Goal: Ask a question

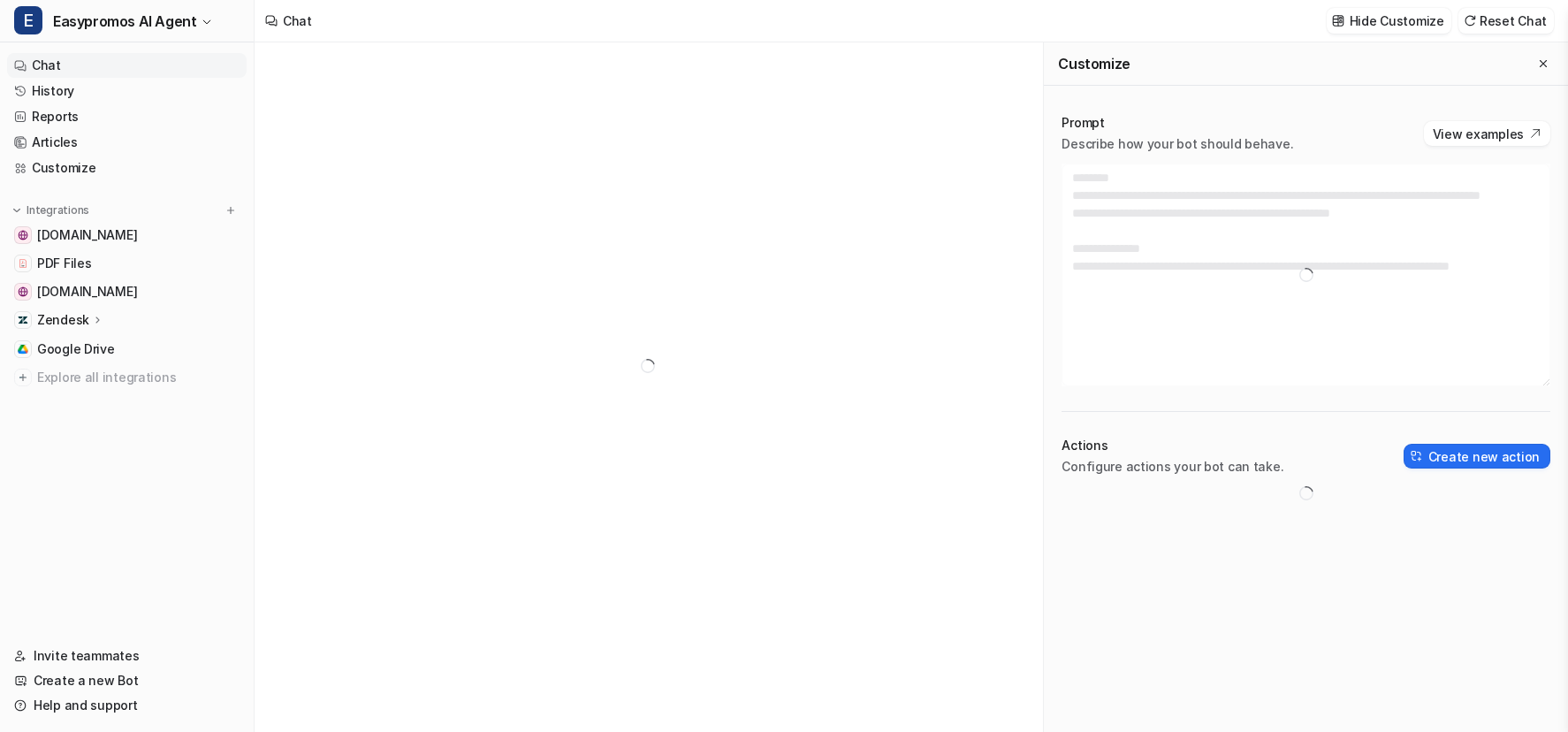
type textarea "**********"
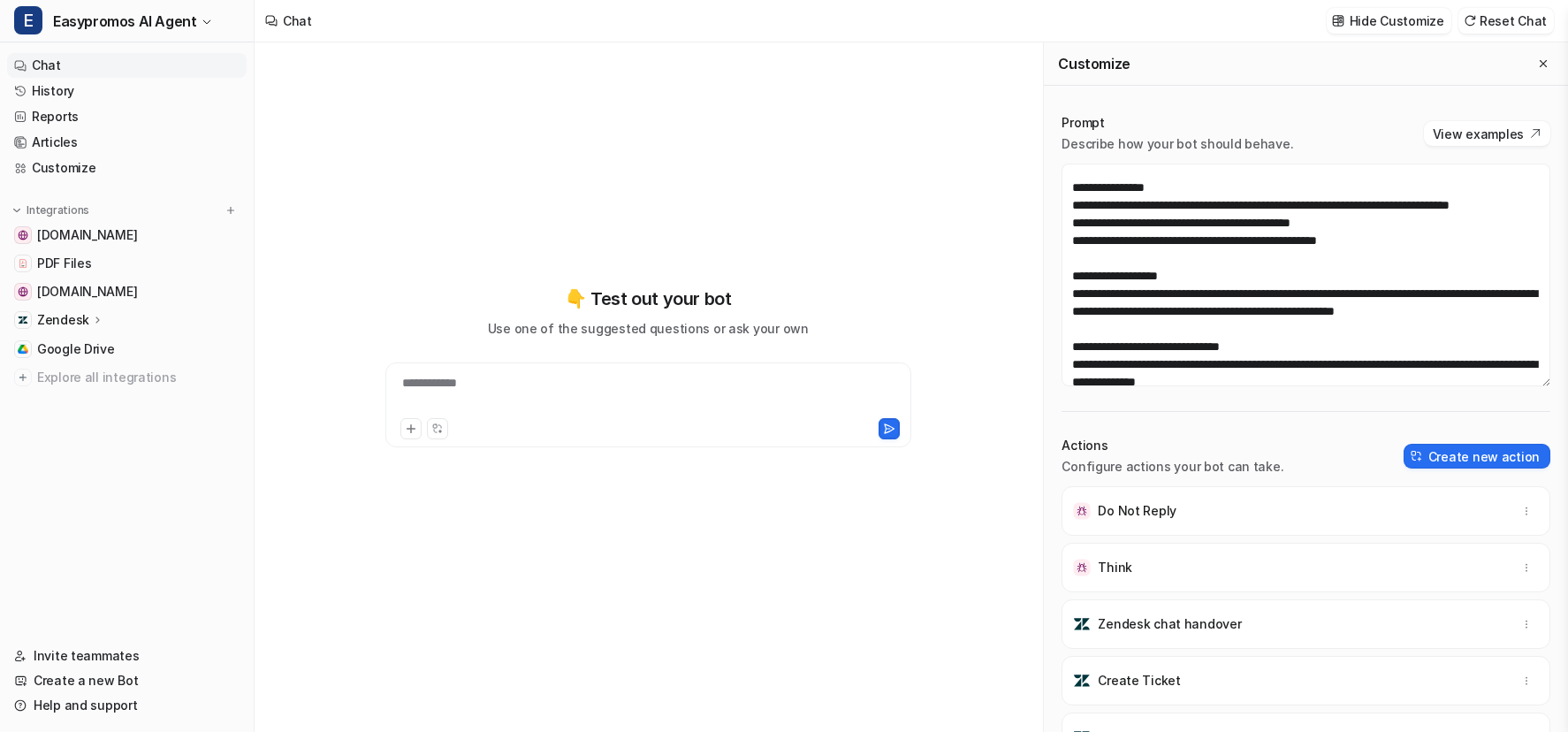
scroll to position [133, 0]
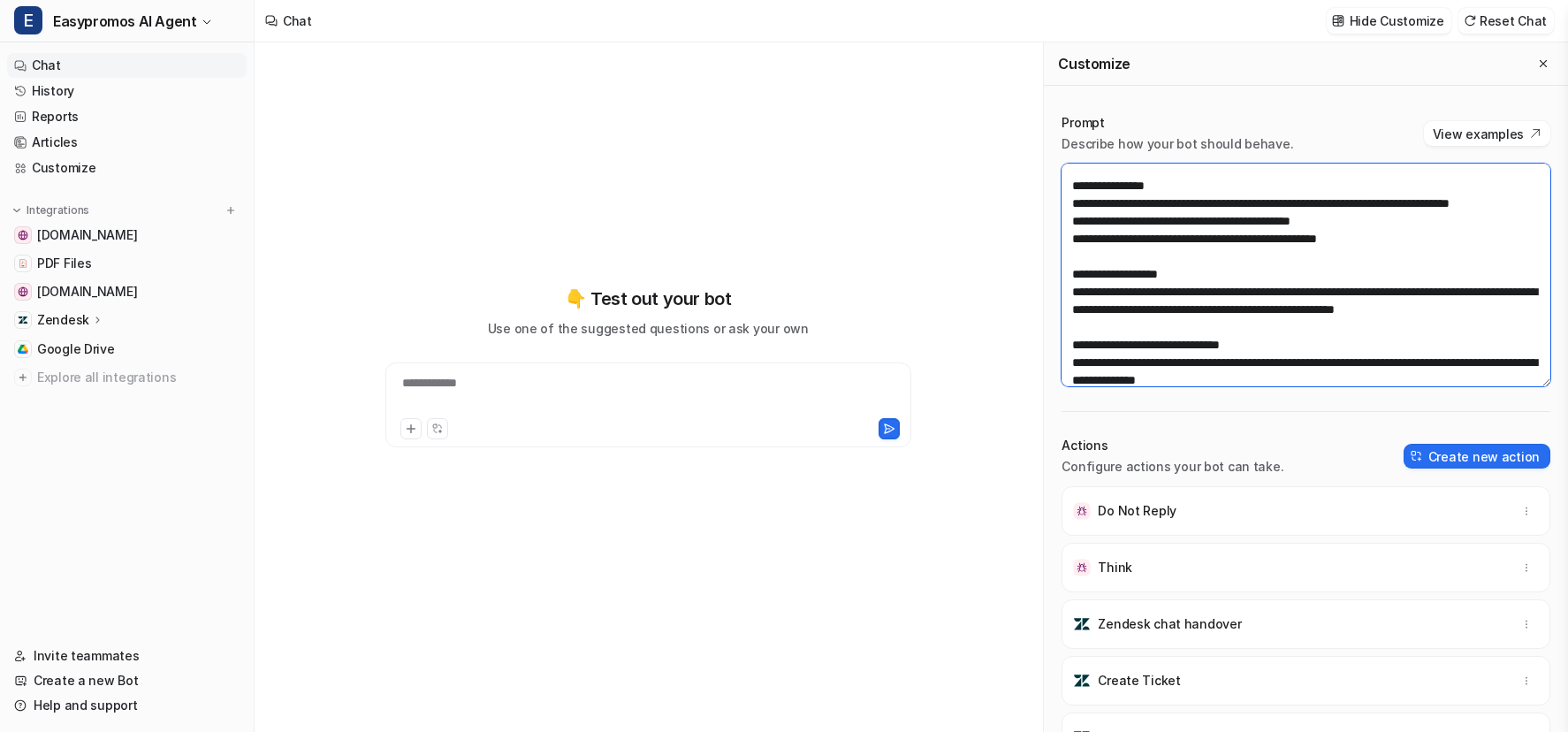
click at [1354, 234] on textarea at bounding box center [1306, 275] width 489 height 223
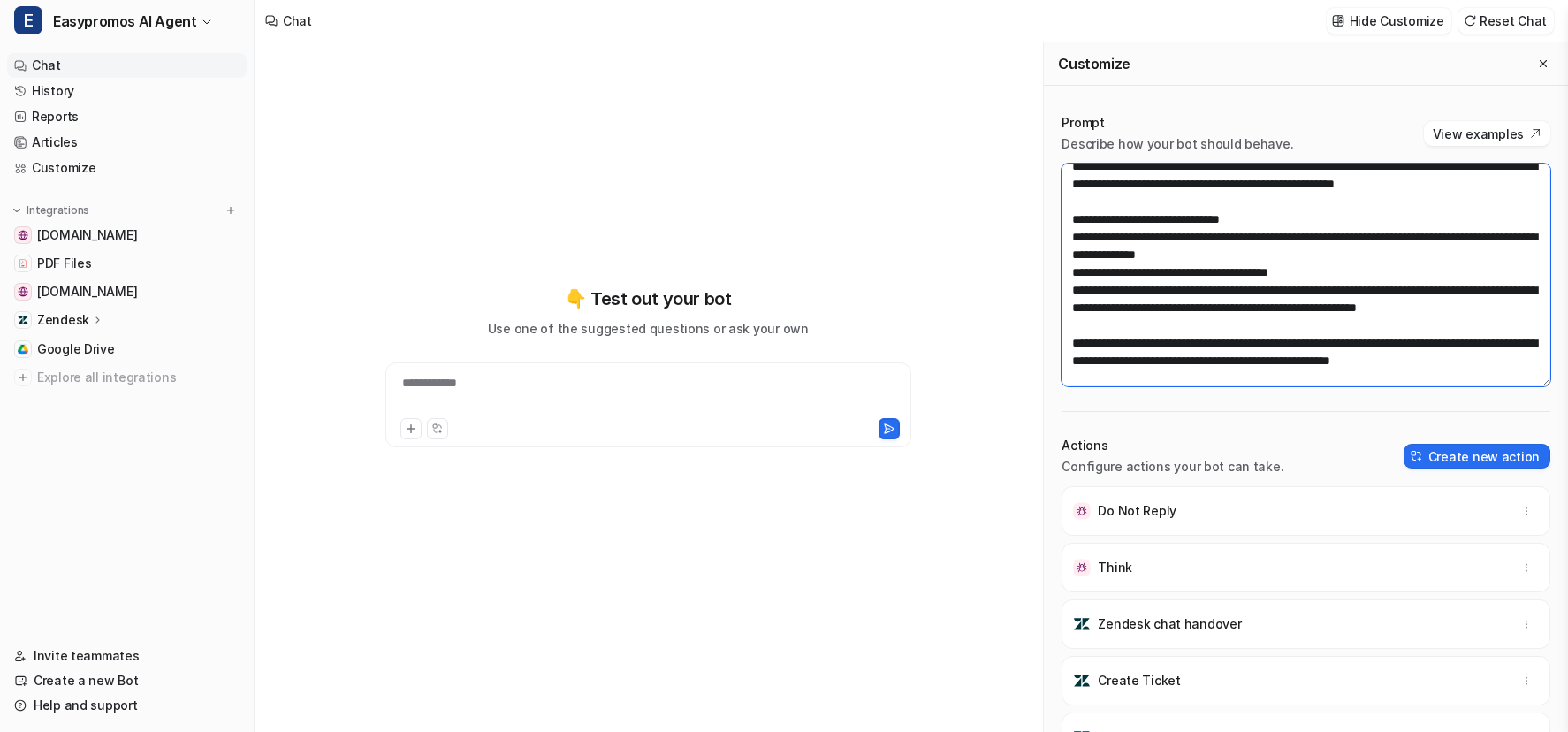
scroll to position [260, 0]
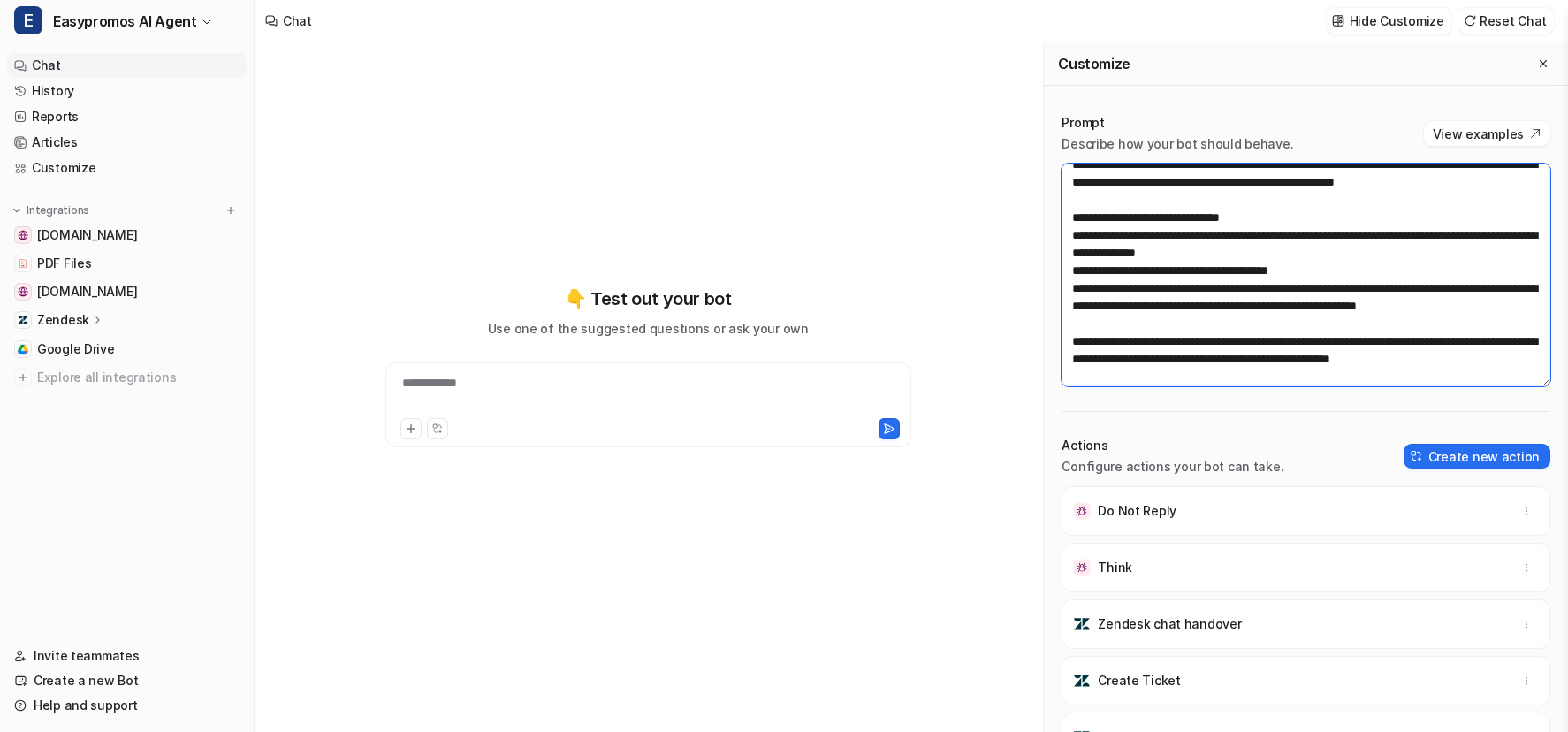
click at [1341, 268] on textarea at bounding box center [1306, 275] width 489 height 223
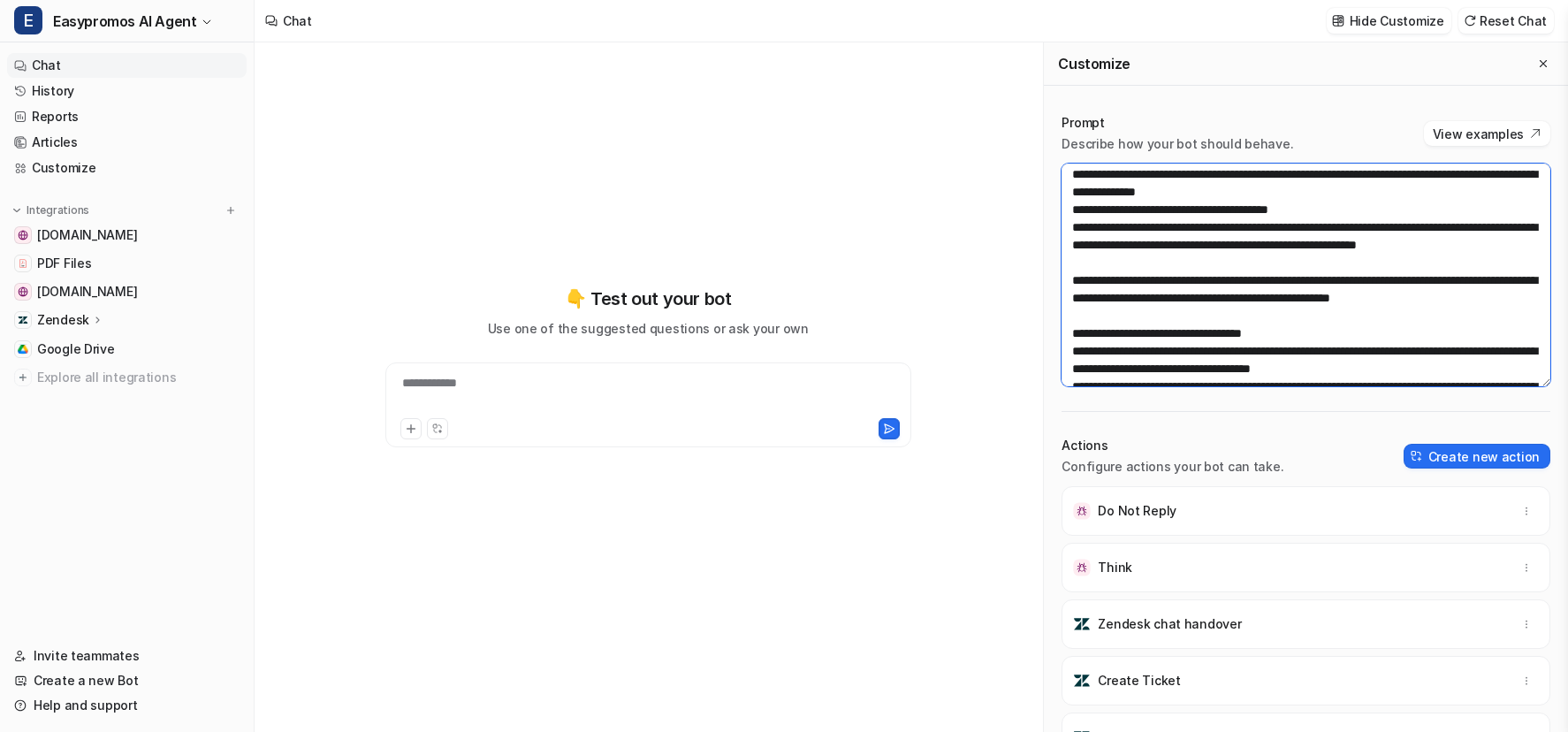
scroll to position [320, 0]
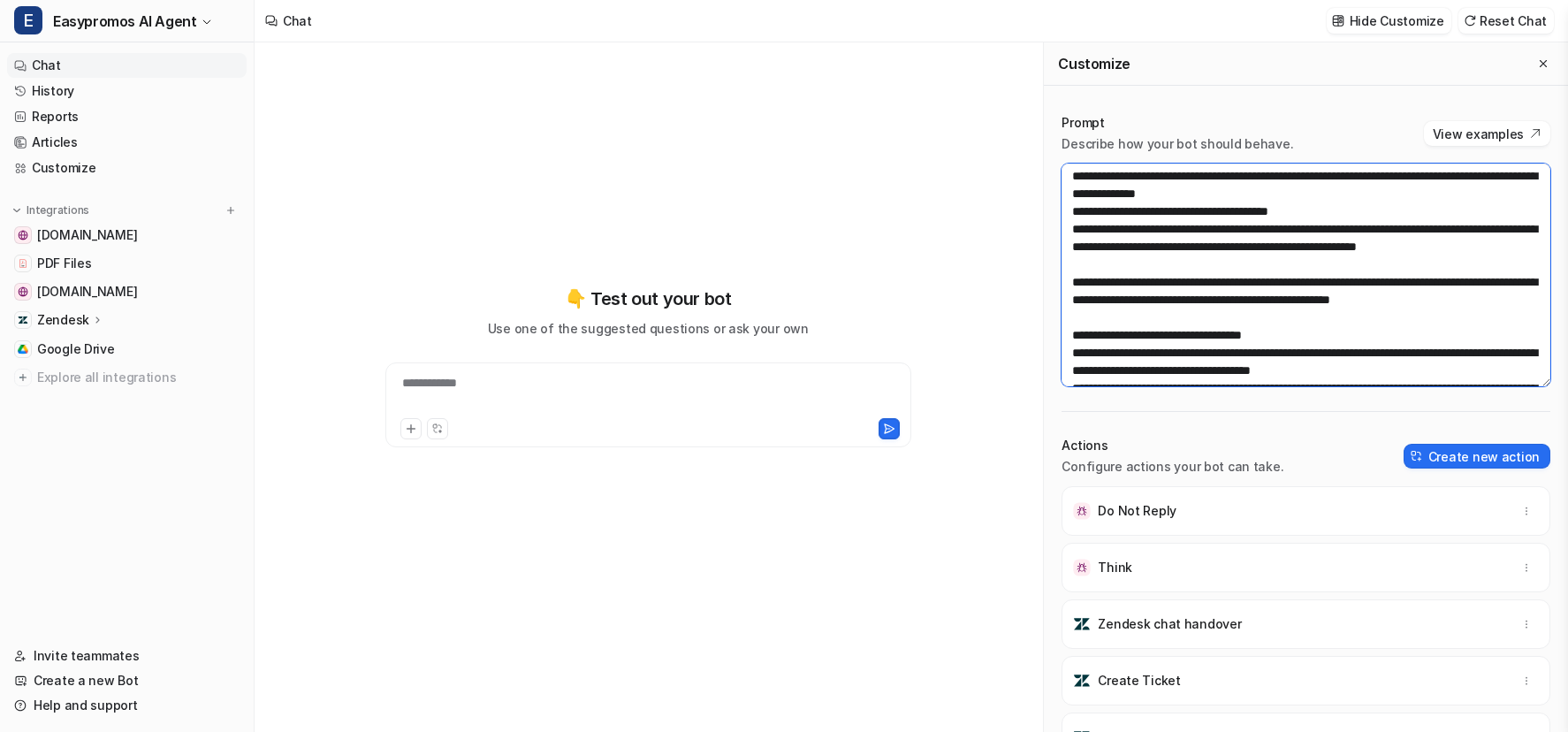
click at [1237, 286] on textarea at bounding box center [1306, 275] width 489 height 223
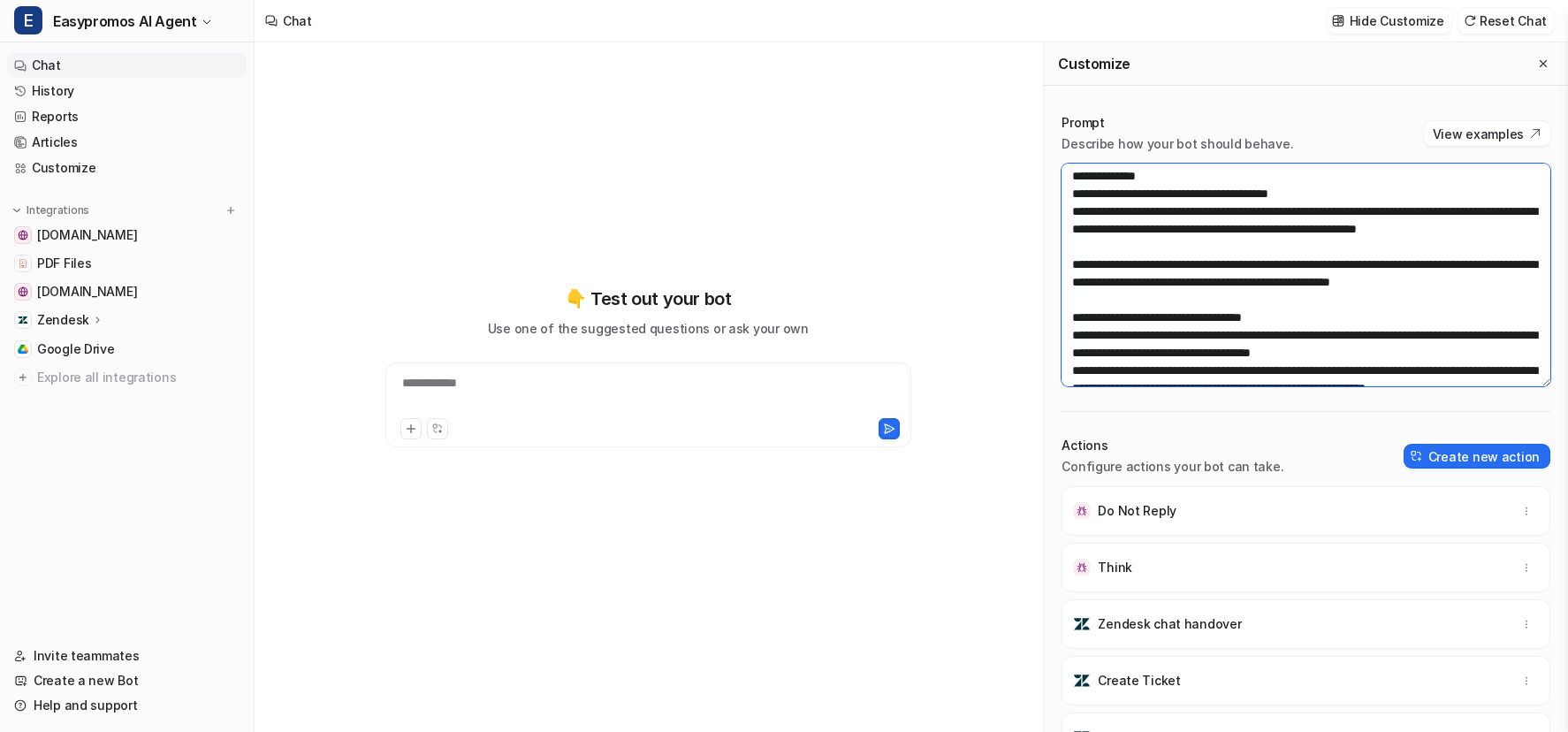
scroll to position [339, 0]
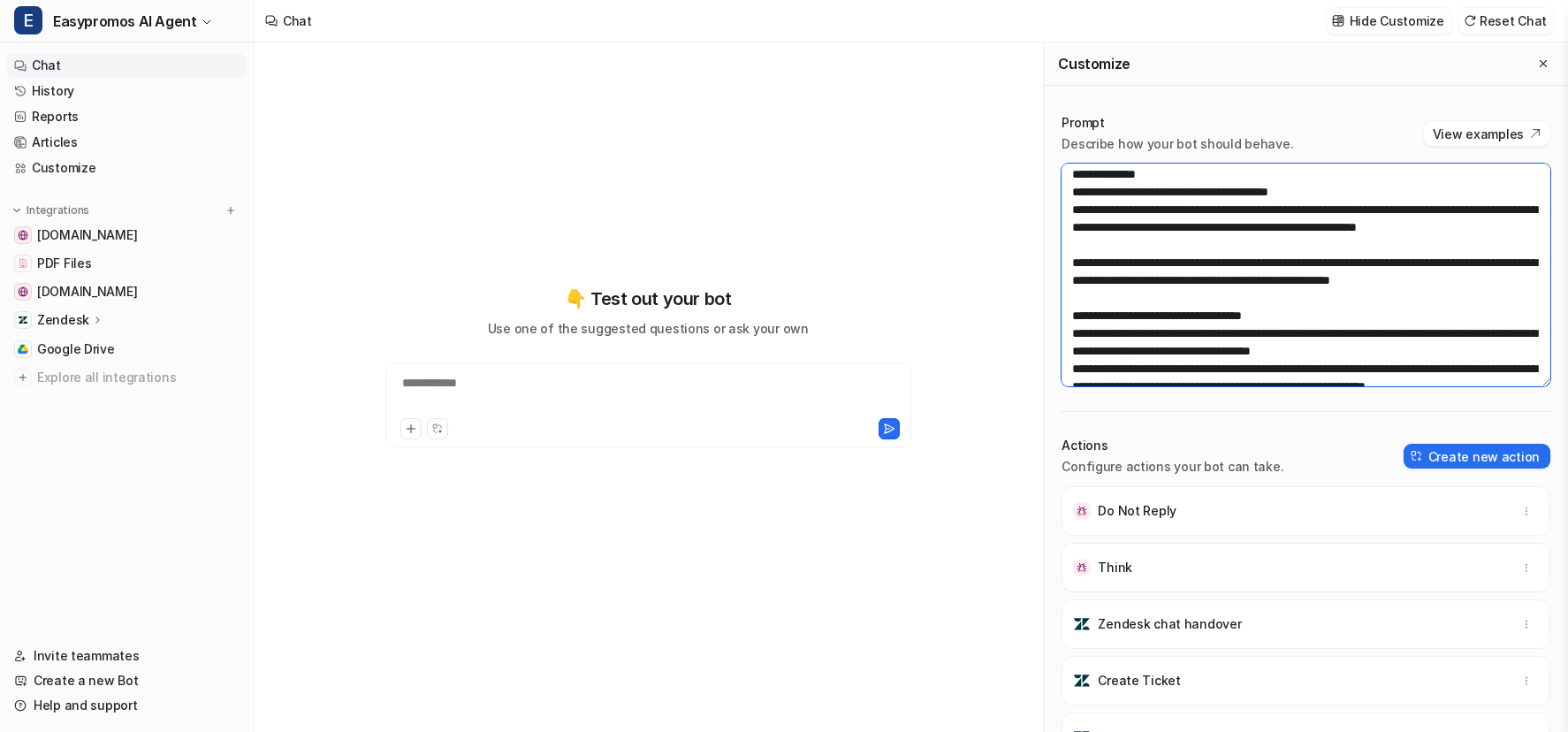
click at [1249, 296] on textarea at bounding box center [1306, 275] width 489 height 223
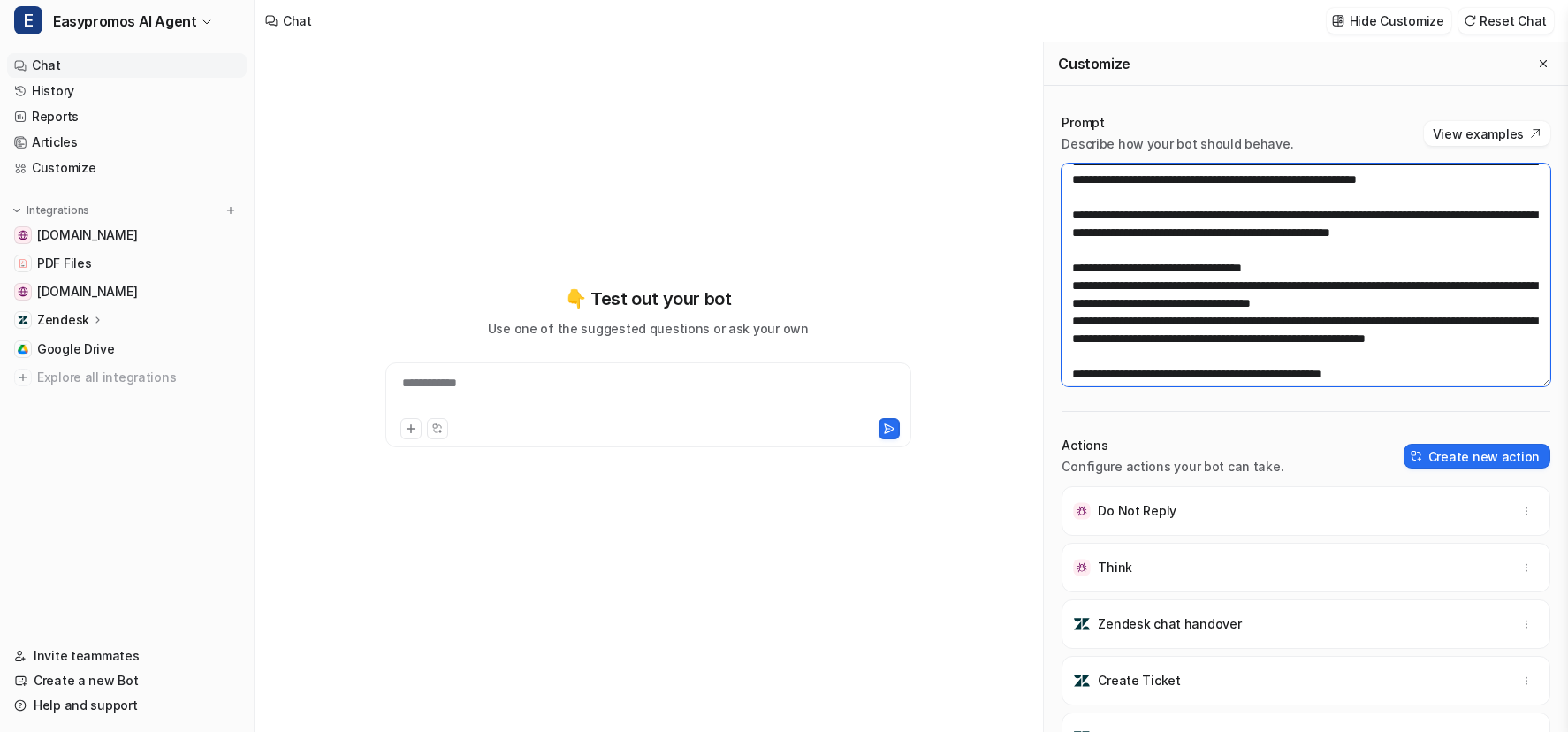
scroll to position [406, 0]
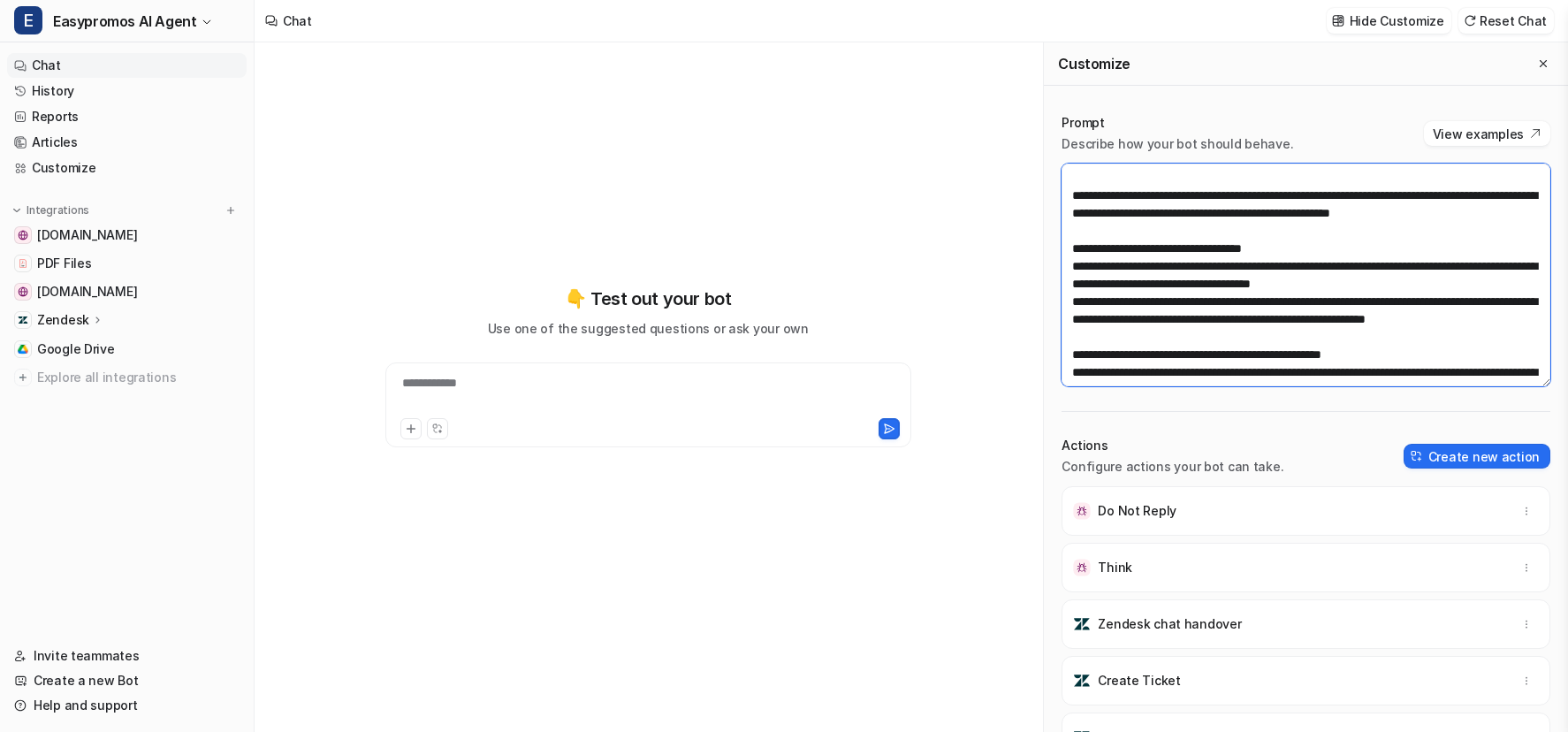
click at [1236, 274] on textarea at bounding box center [1306, 275] width 489 height 223
click at [1230, 282] on textarea at bounding box center [1306, 275] width 489 height 223
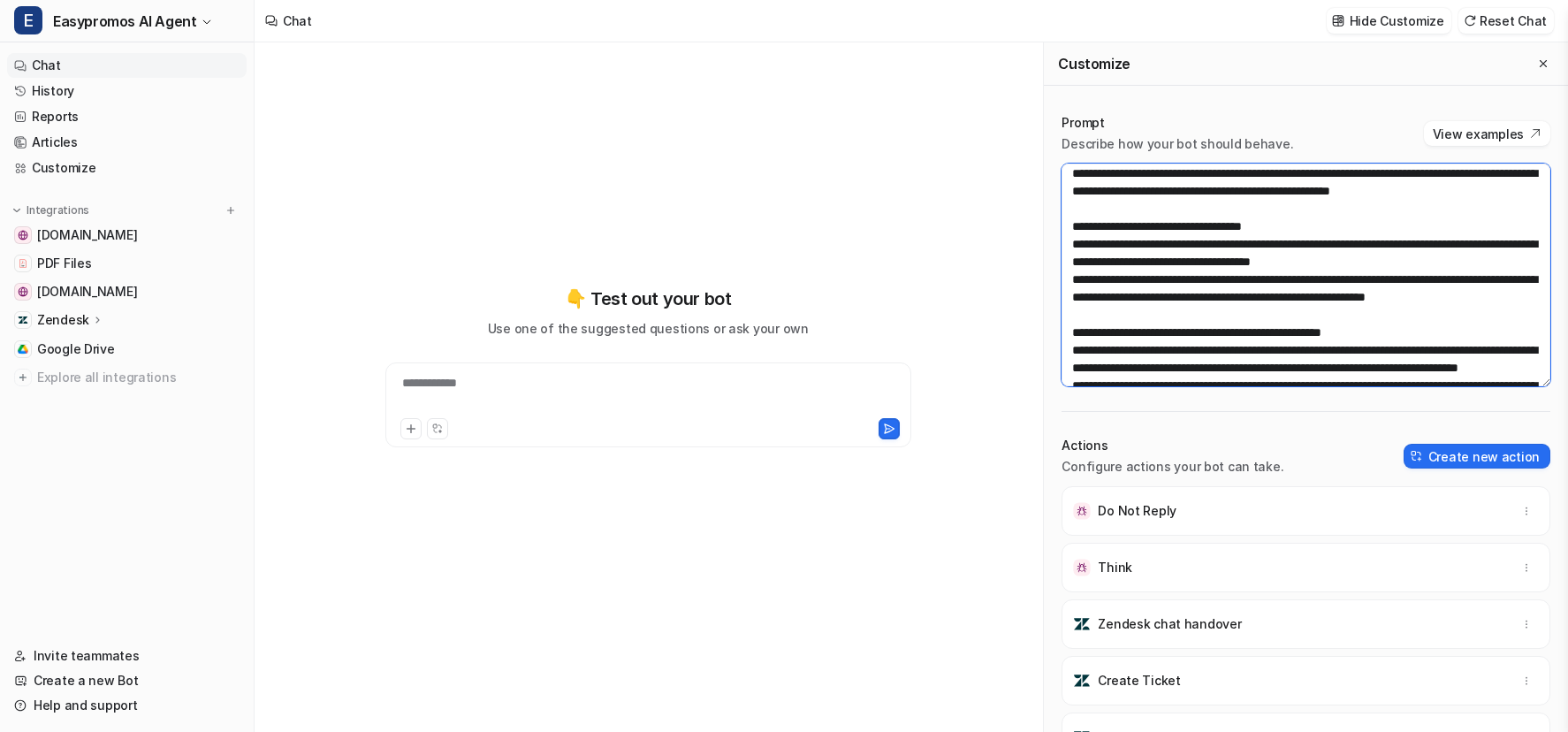
scroll to position [430, 0]
click at [1230, 296] on textarea at bounding box center [1306, 275] width 489 height 223
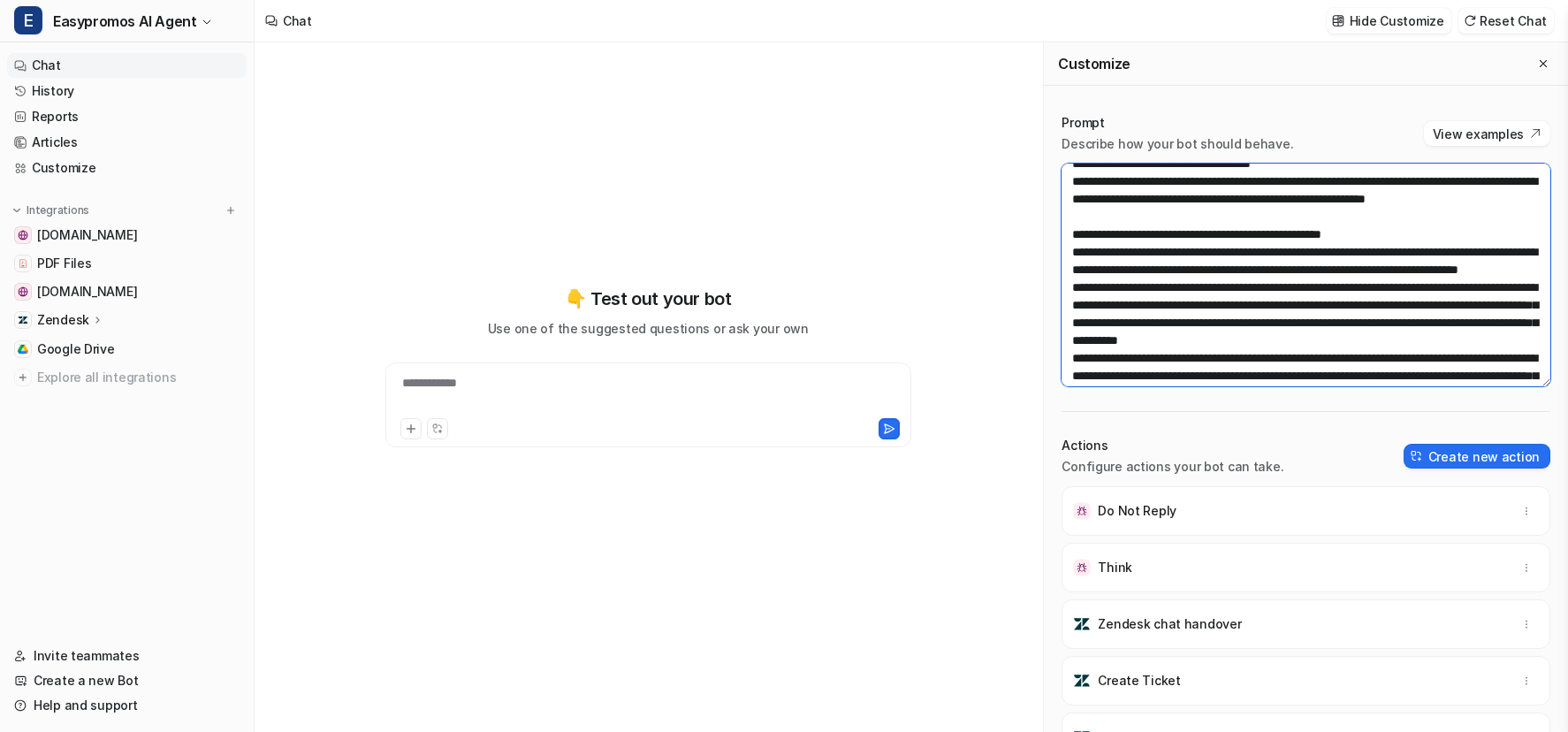
scroll to position [535, 0]
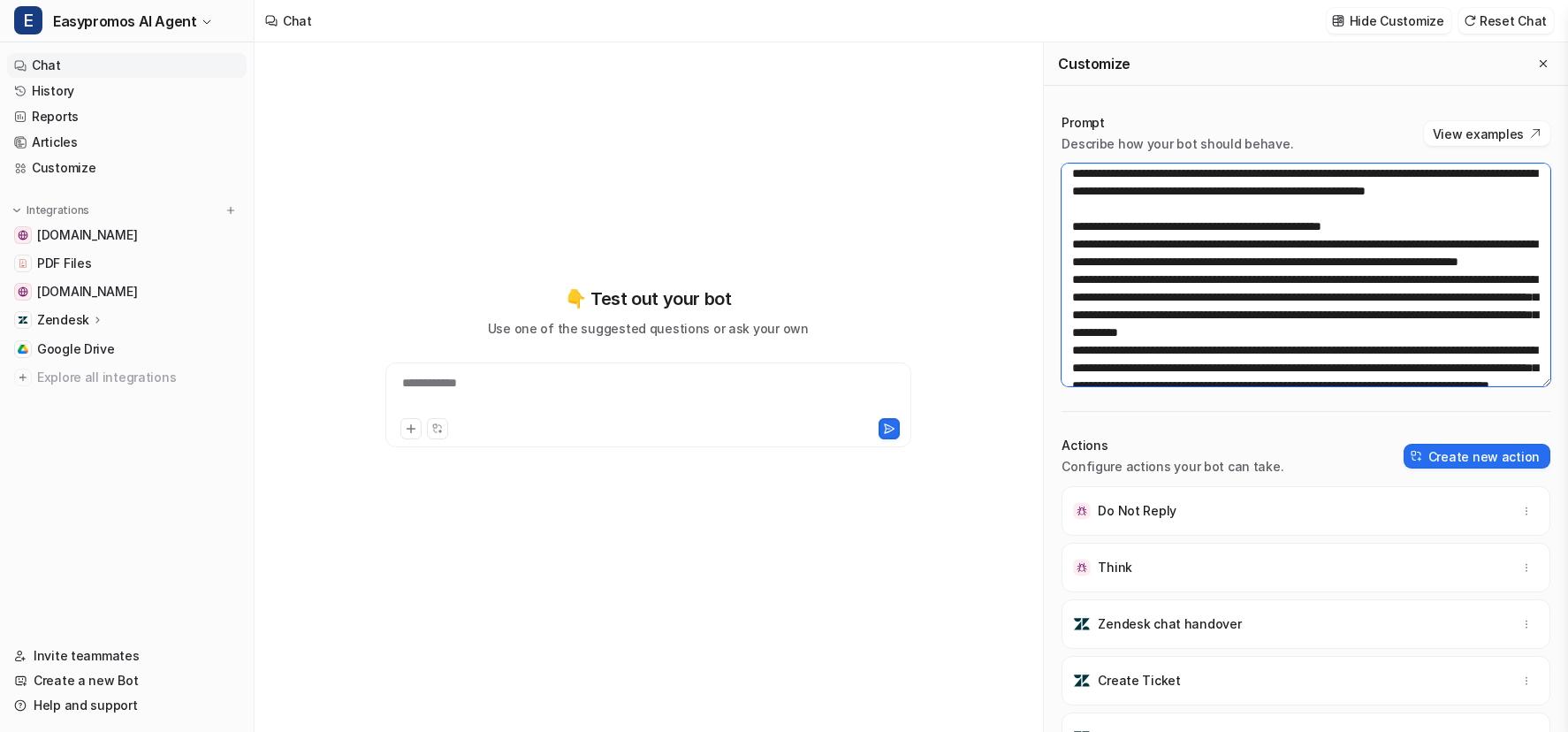
click at [1179, 208] on textarea at bounding box center [1306, 275] width 489 height 223
click at [1308, 211] on textarea at bounding box center [1306, 275] width 489 height 223
click at [1239, 248] on textarea at bounding box center [1306, 275] width 489 height 223
click at [1393, 239] on textarea at bounding box center [1306, 275] width 489 height 223
click at [1248, 269] on textarea at bounding box center [1306, 275] width 489 height 223
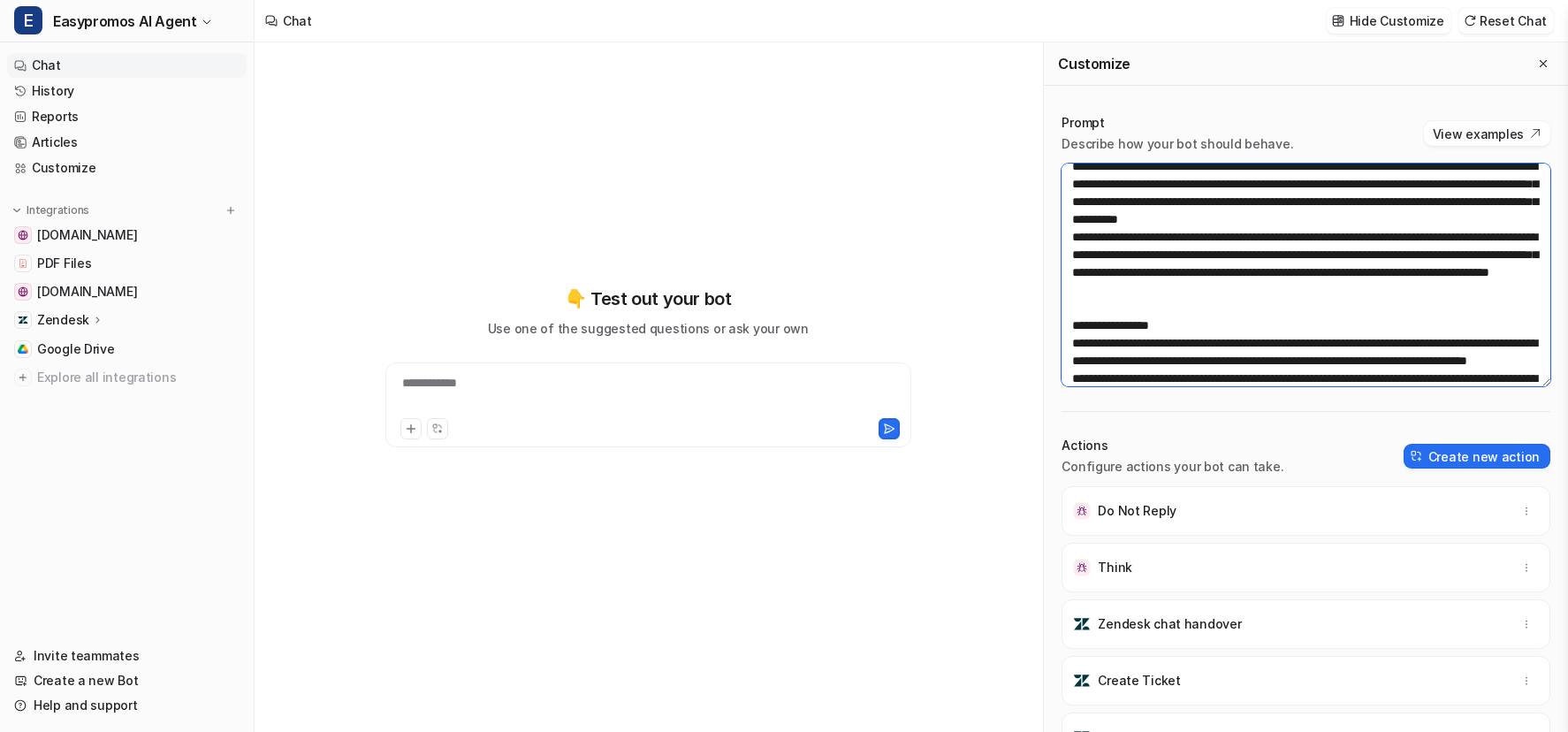
scroll to position [656, 0]
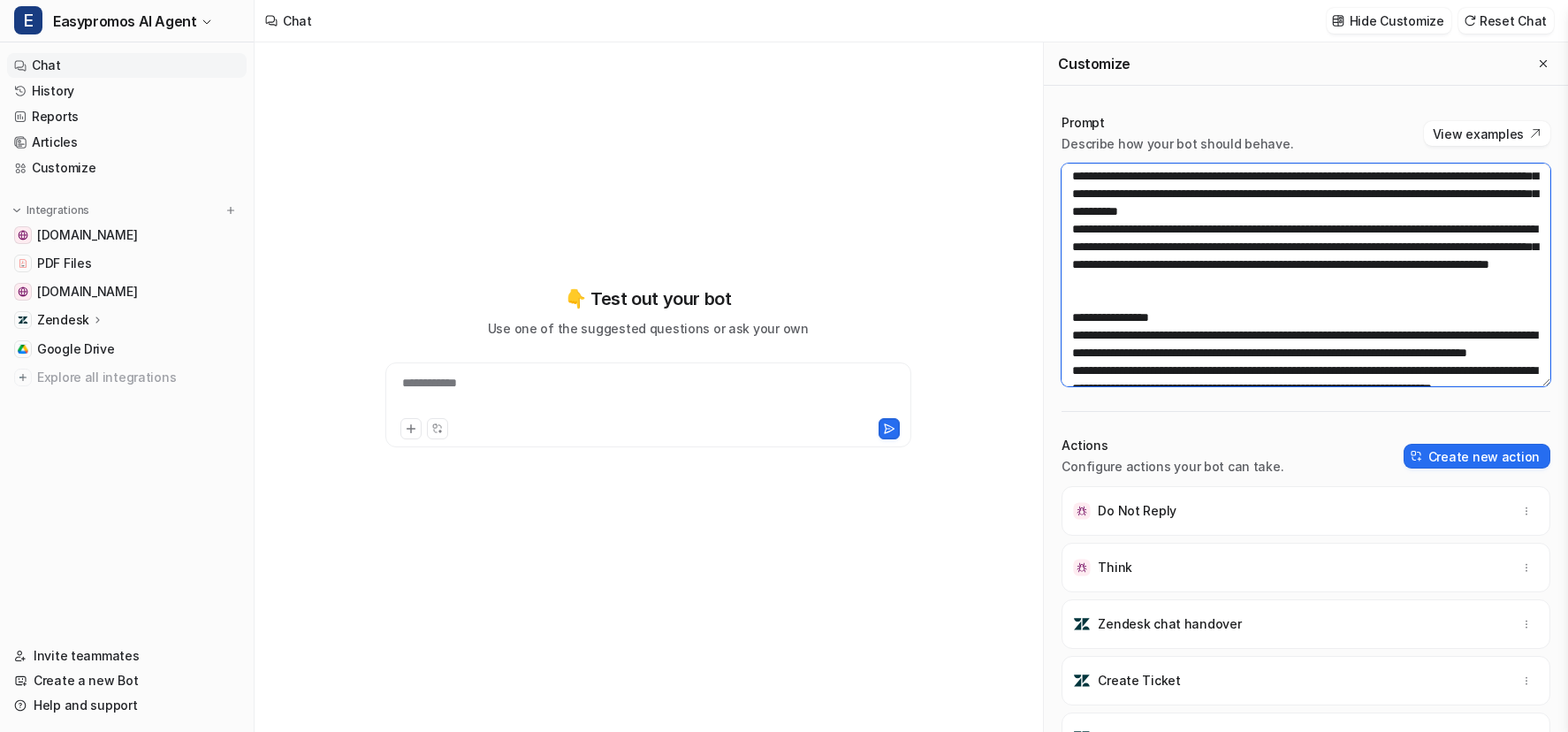
click at [1247, 201] on textarea at bounding box center [1306, 275] width 489 height 223
click at [1154, 270] on textarea at bounding box center [1306, 275] width 489 height 223
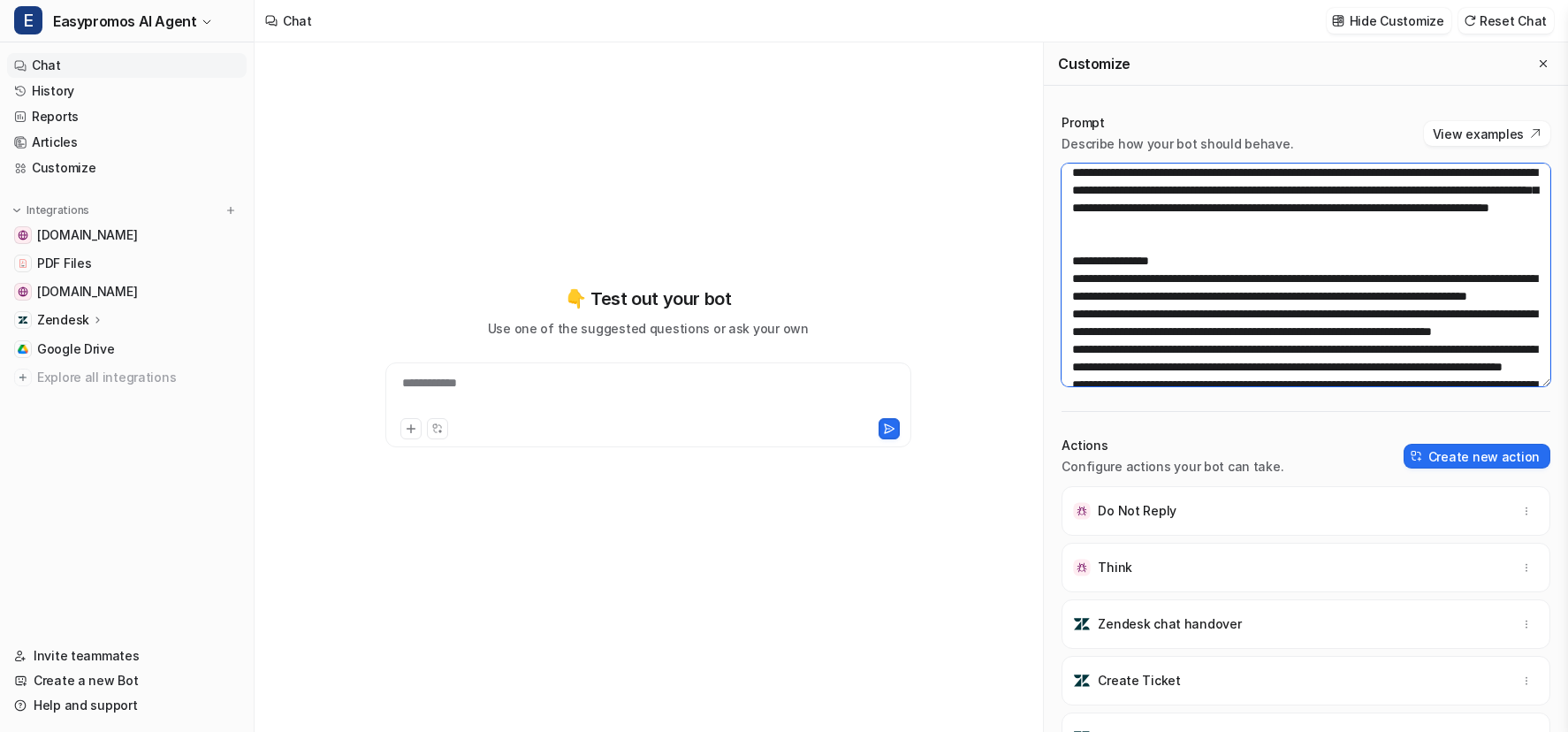
scroll to position [713, 0]
click at [1321, 210] on textarea at bounding box center [1306, 275] width 489 height 223
click at [1315, 226] on textarea at bounding box center [1306, 275] width 489 height 223
click at [1288, 258] on textarea at bounding box center [1306, 275] width 489 height 223
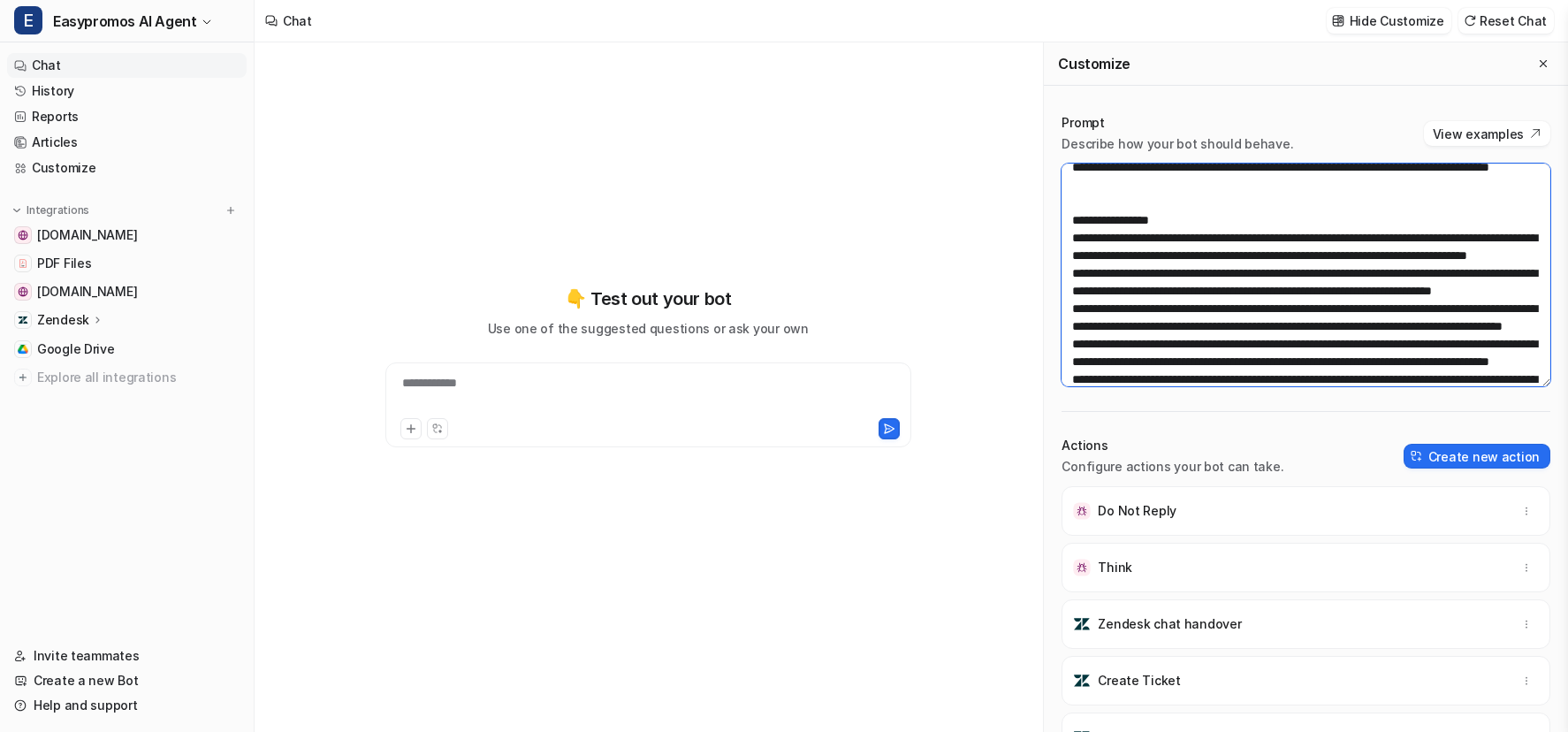
scroll to position [758, 0]
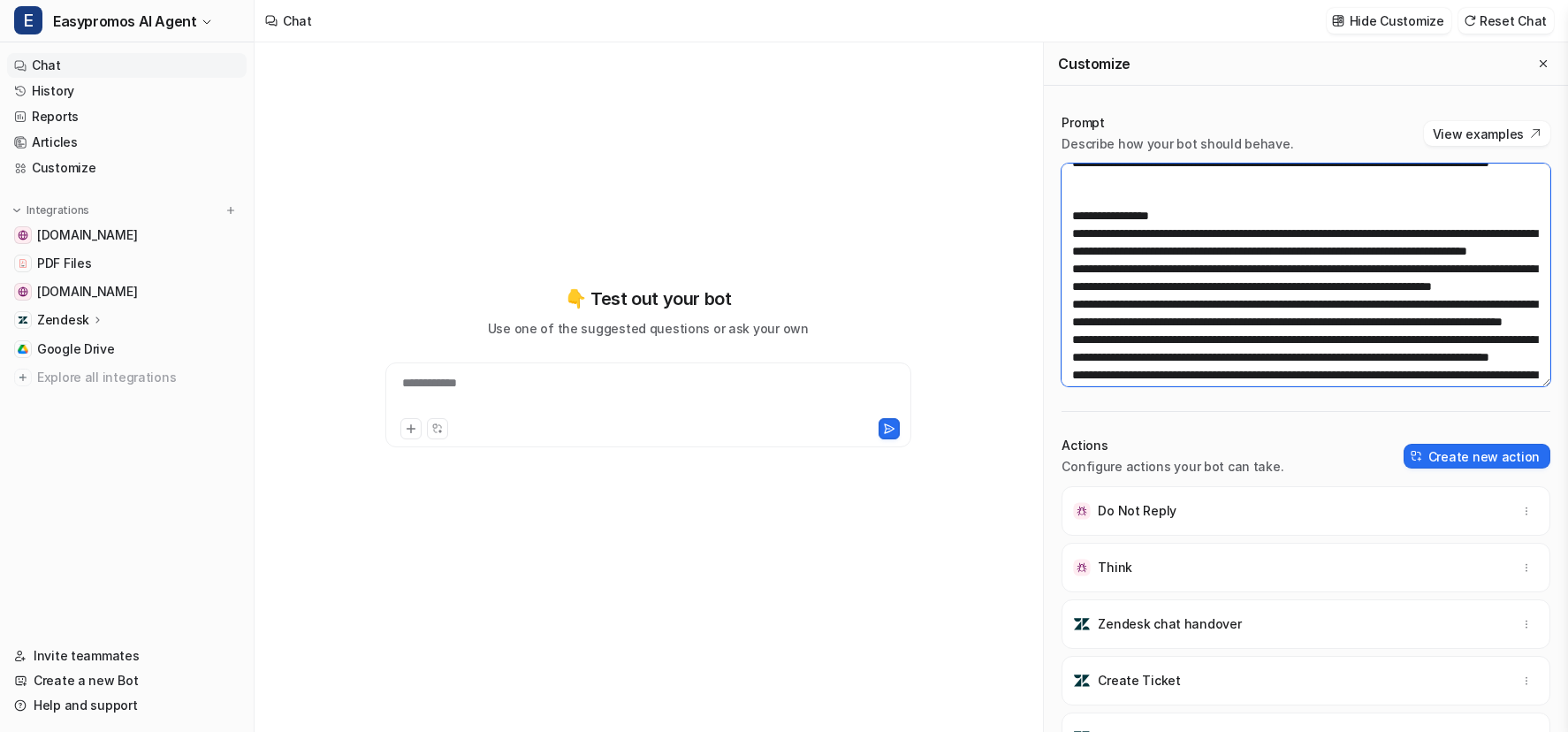
click at [1239, 254] on textarea at bounding box center [1306, 275] width 489 height 223
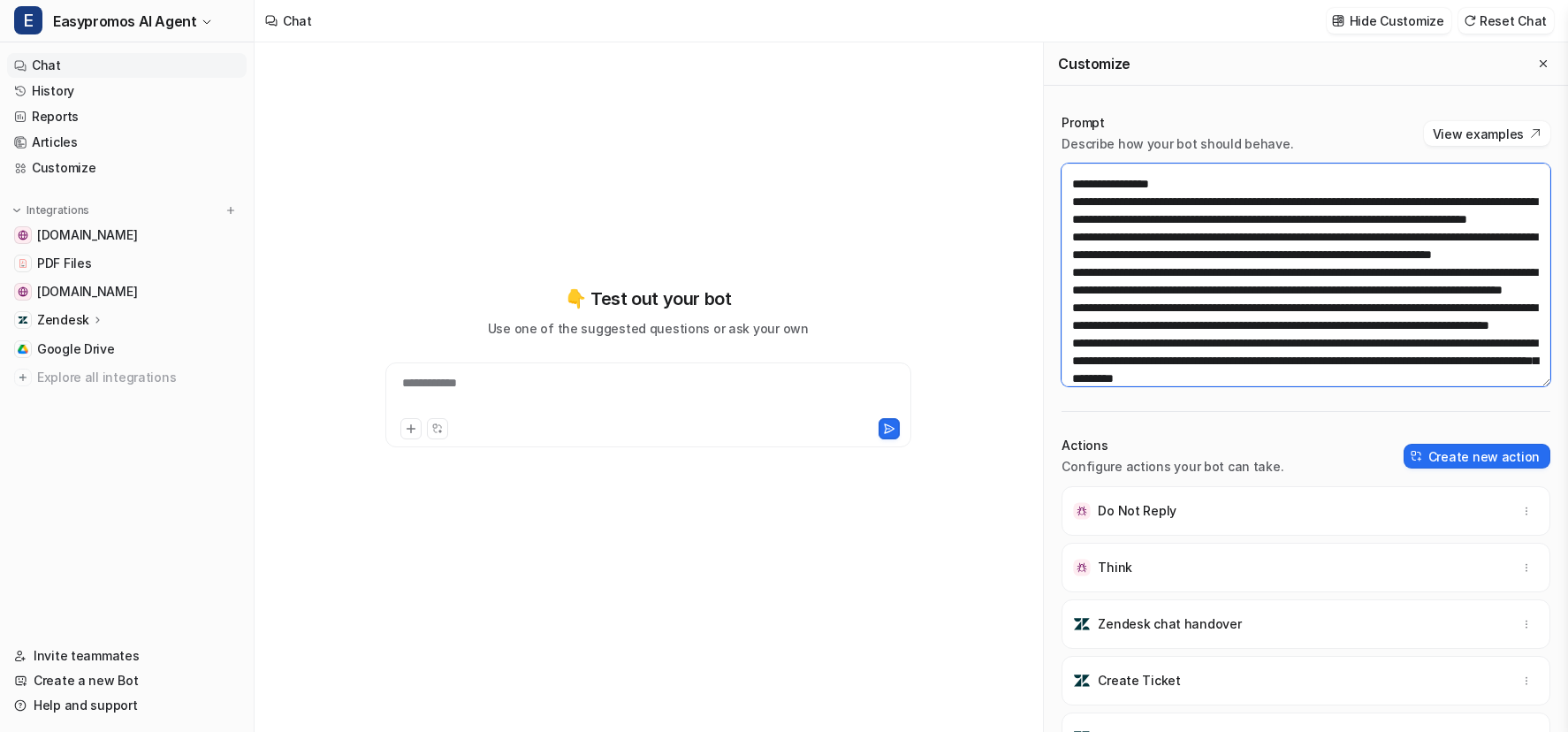
scroll to position [795, 0]
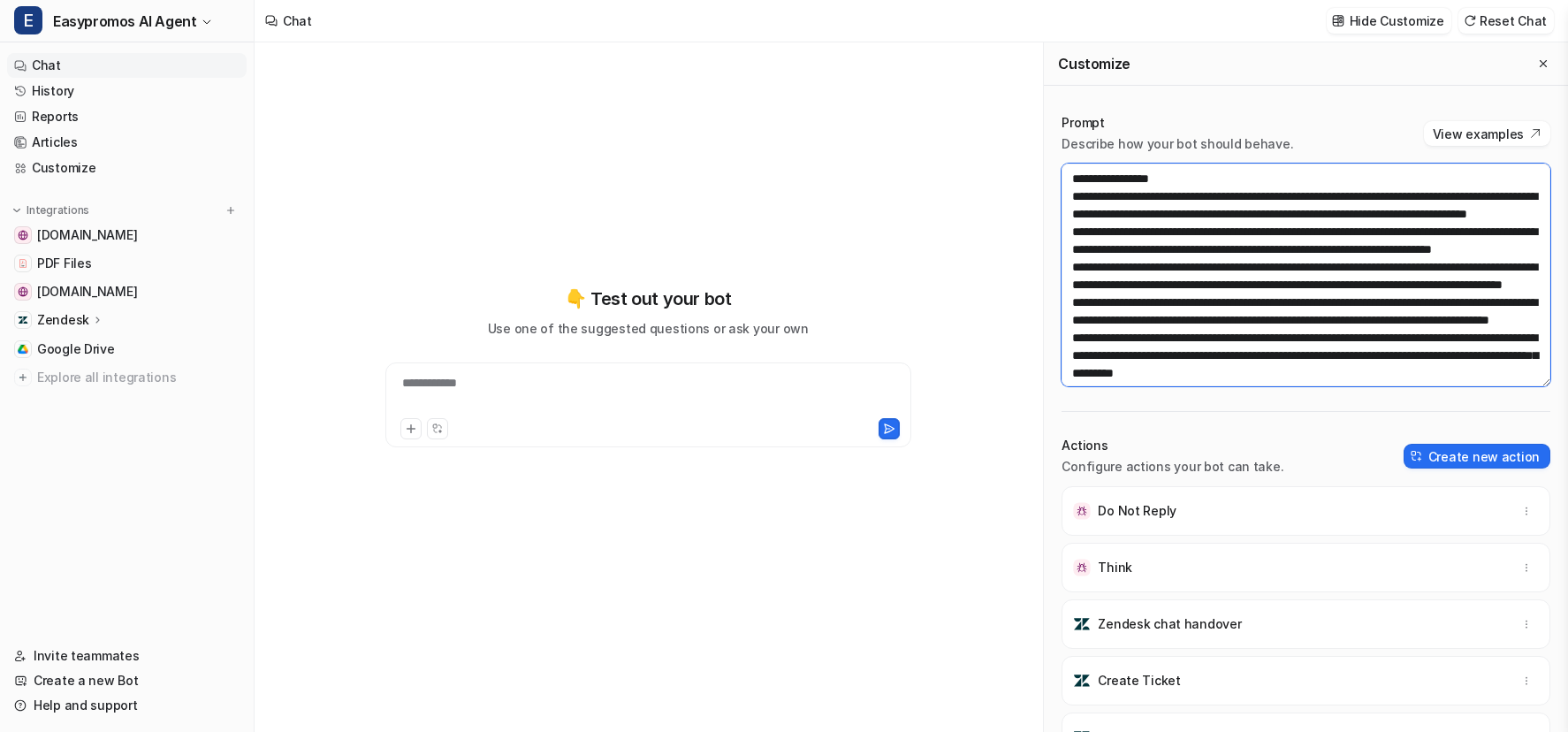
click at [1352, 222] on textarea at bounding box center [1306, 275] width 489 height 223
click at [1257, 234] on textarea at bounding box center [1306, 275] width 489 height 223
click at [1220, 253] on textarea at bounding box center [1306, 275] width 489 height 223
click at [1211, 267] on textarea at bounding box center [1306, 275] width 489 height 223
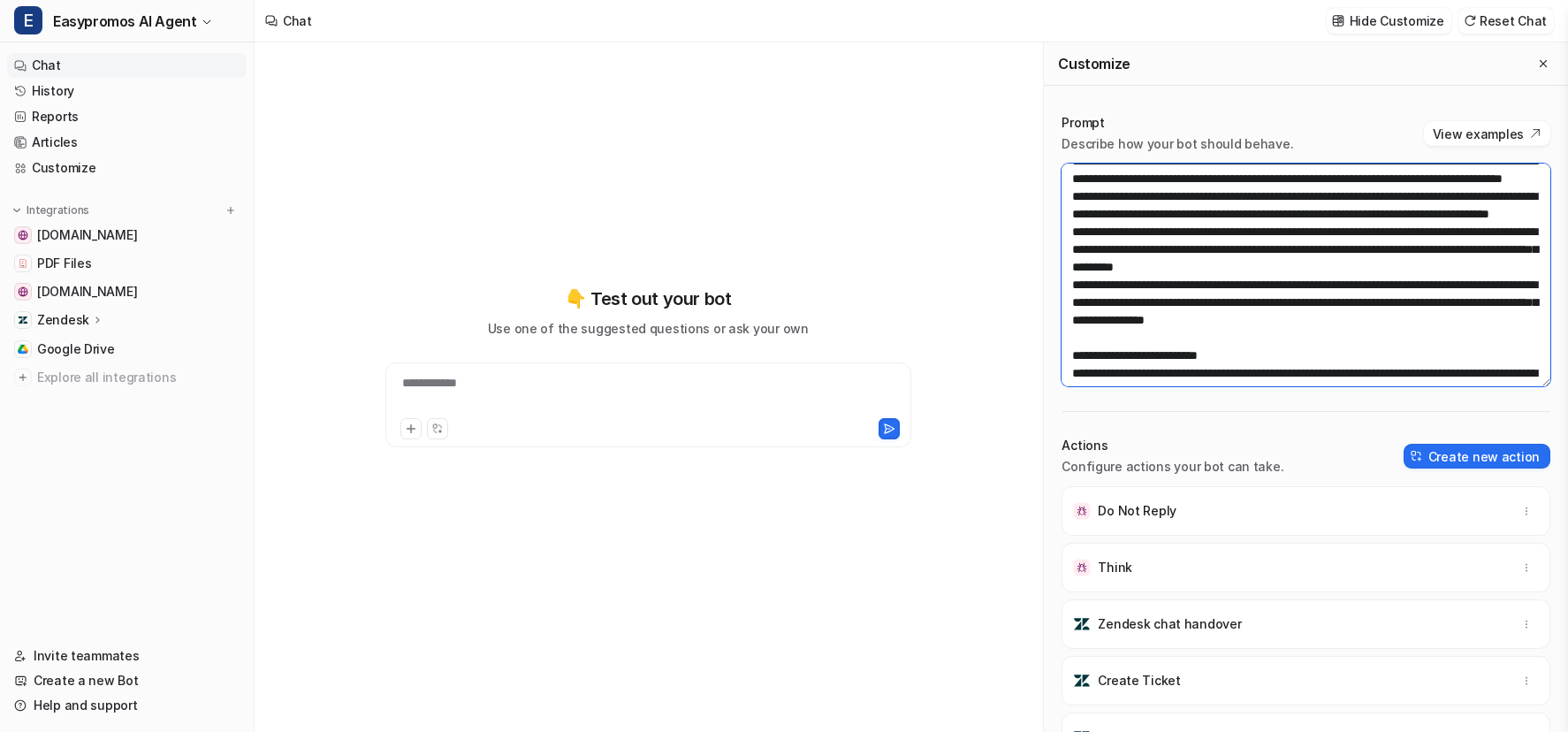
scroll to position [909, 0]
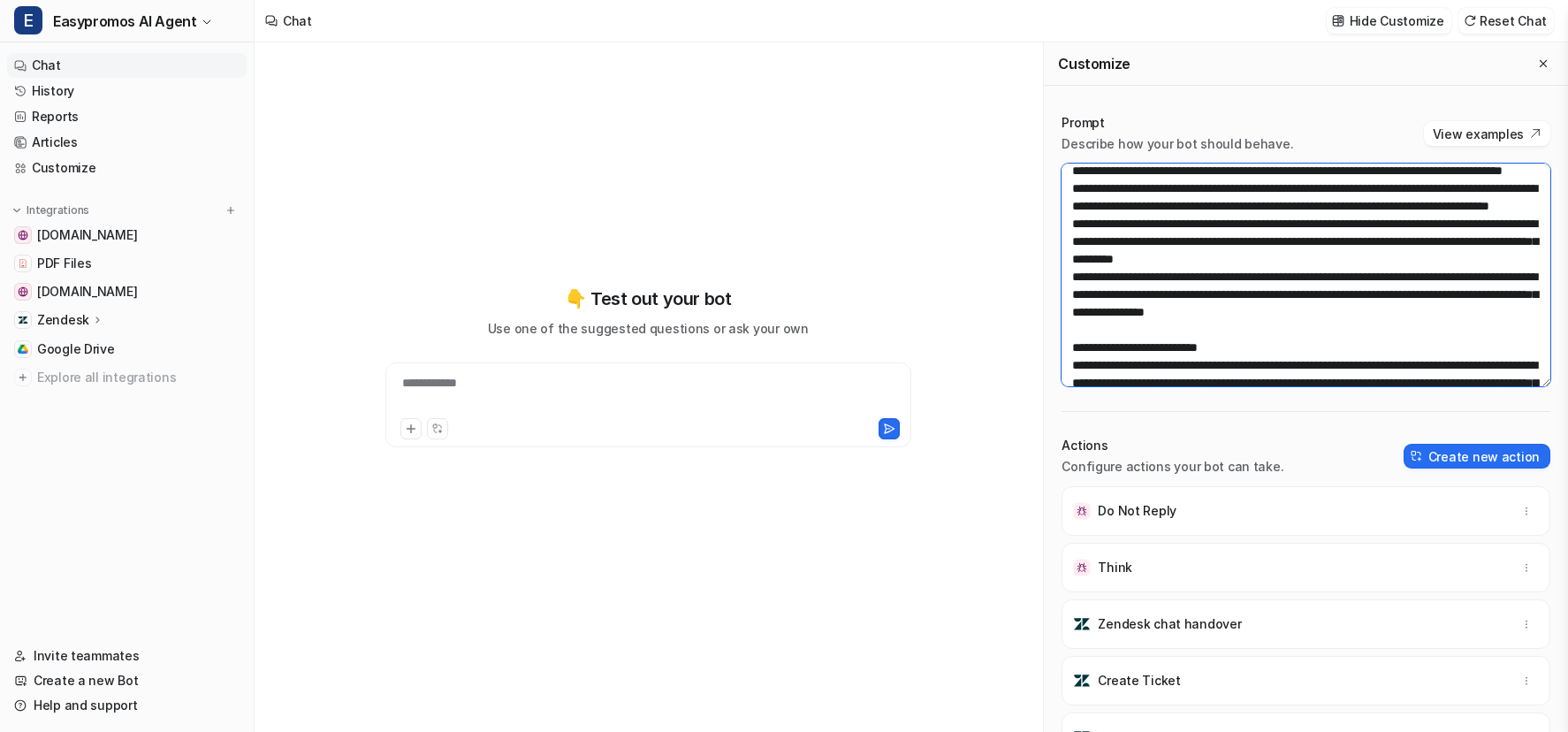
click at [1144, 230] on textarea at bounding box center [1306, 275] width 489 height 223
click at [1345, 228] on textarea at bounding box center [1306, 275] width 489 height 223
click at [1256, 260] on textarea at bounding box center [1306, 275] width 489 height 223
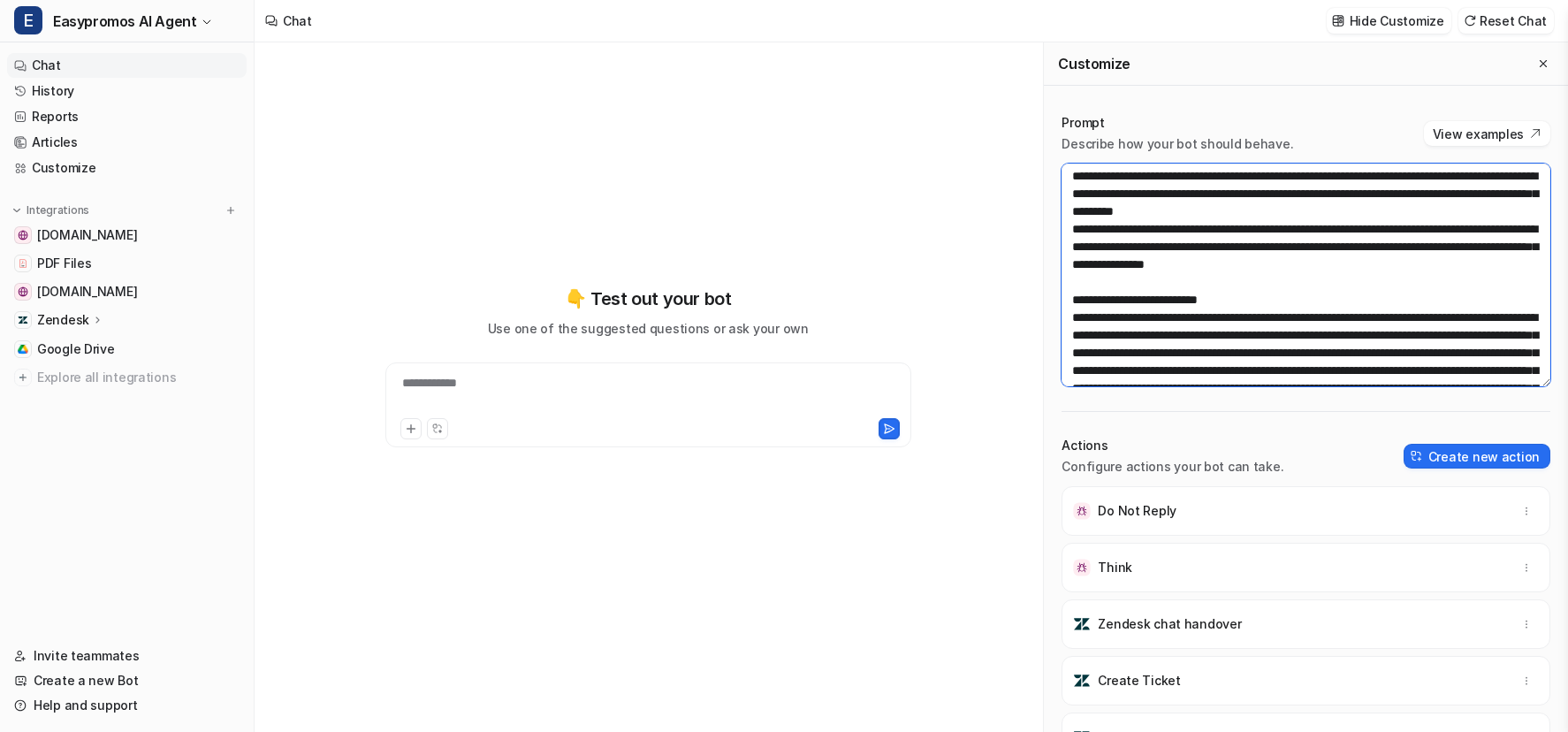
scroll to position [964, 0]
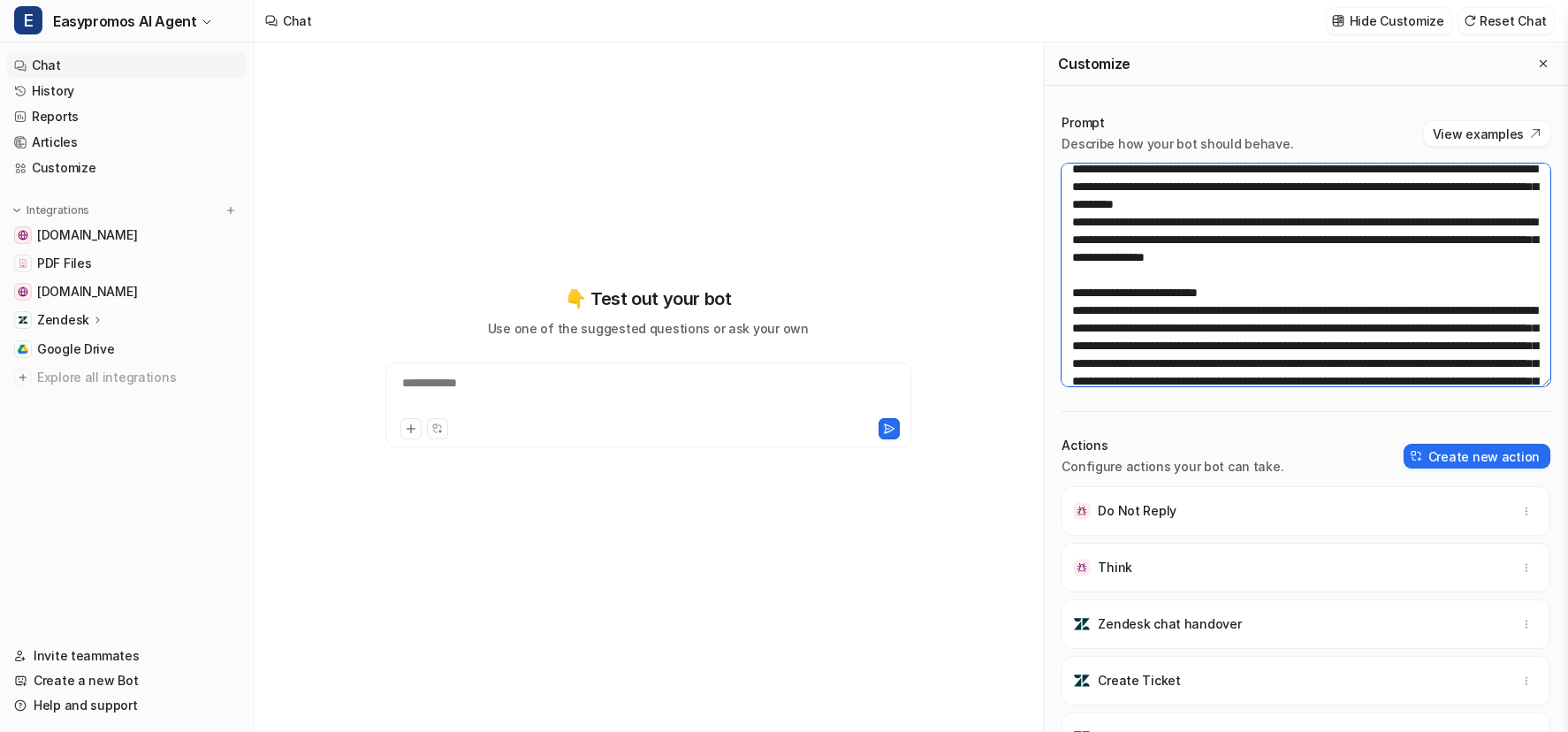
click at [1192, 223] on textarea at bounding box center [1306, 275] width 489 height 223
click at [1171, 242] on textarea at bounding box center [1306, 275] width 489 height 223
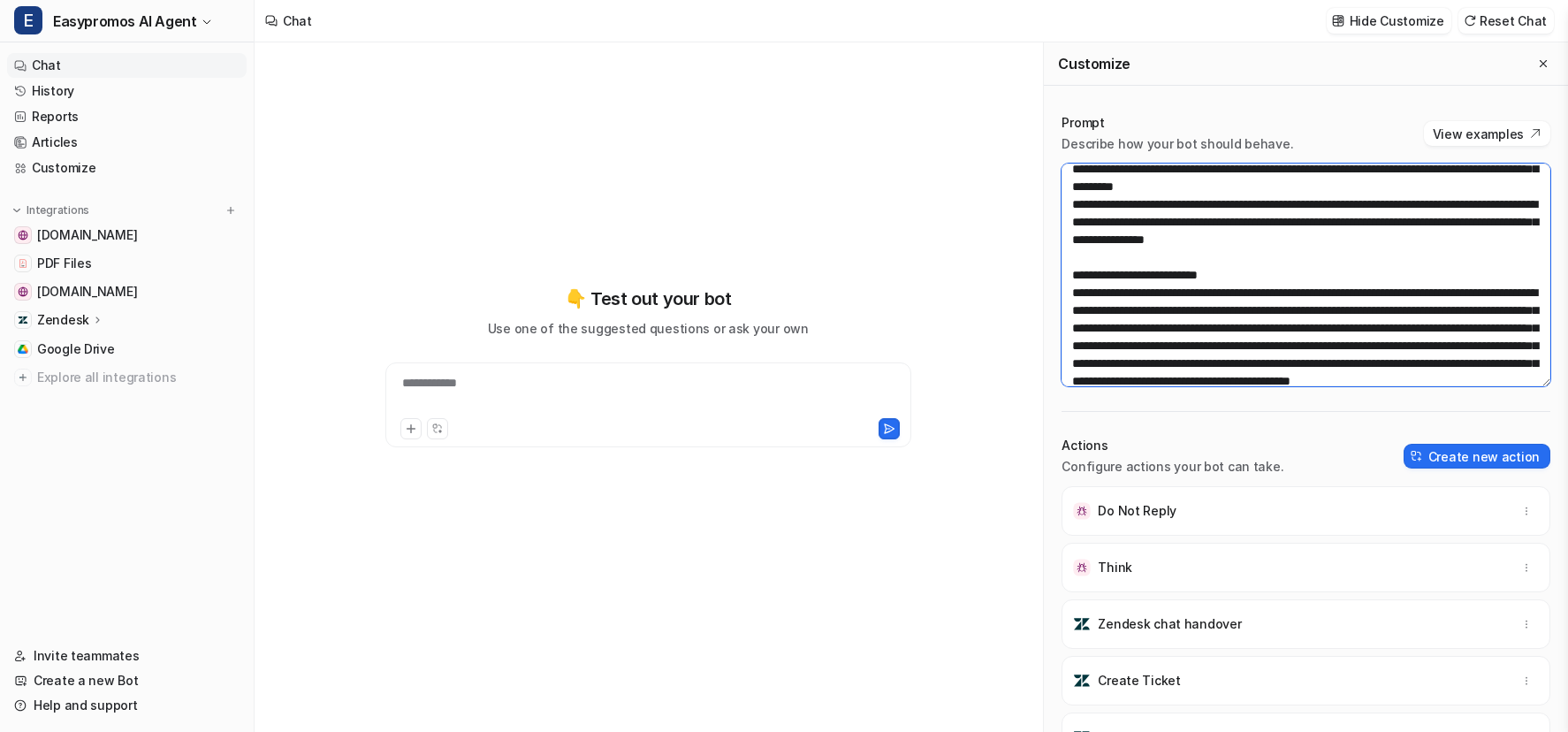
scroll to position [984, 0]
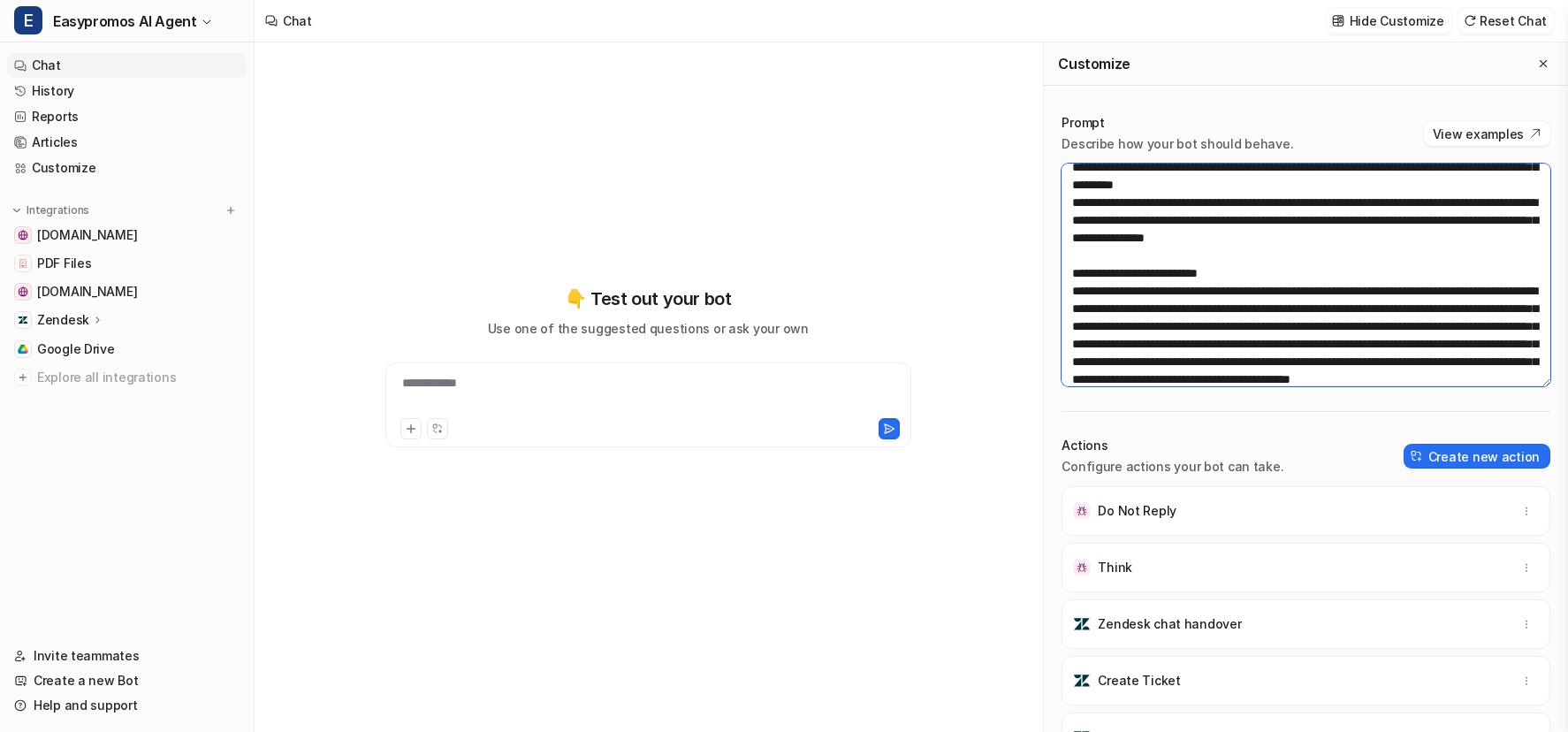
click at [1159, 260] on textarea at bounding box center [1306, 275] width 489 height 223
click at [1150, 277] on textarea at bounding box center [1306, 275] width 489 height 223
click at [1146, 296] on textarea at bounding box center [1306, 275] width 489 height 223
click at [1153, 311] on textarea at bounding box center [1306, 275] width 489 height 223
click at [1147, 330] on textarea at bounding box center [1306, 275] width 489 height 223
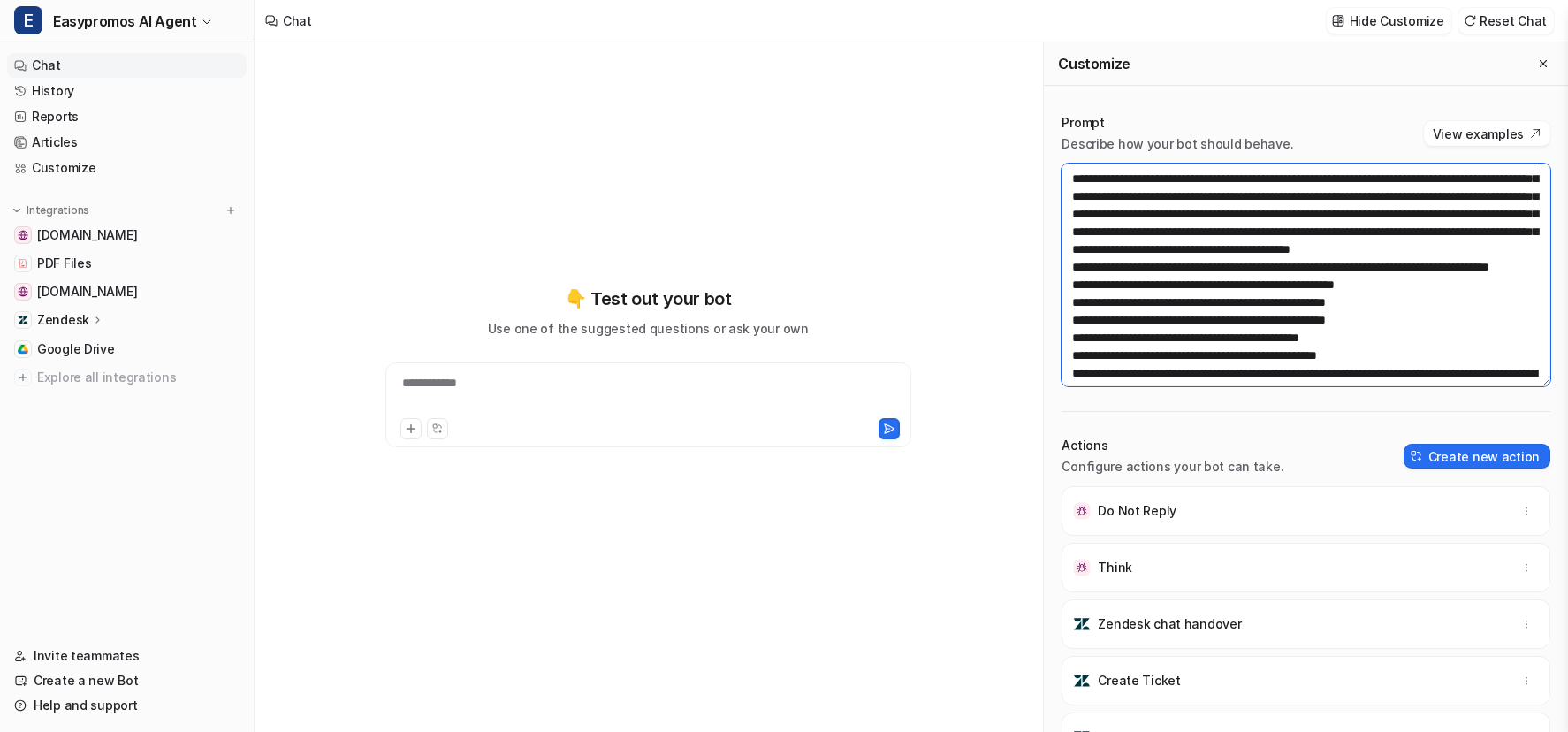
scroll to position [1114, 0]
click at [1305, 234] on textarea at bounding box center [1306, 275] width 489 height 223
click at [1192, 268] on textarea at bounding box center [1306, 275] width 489 height 223
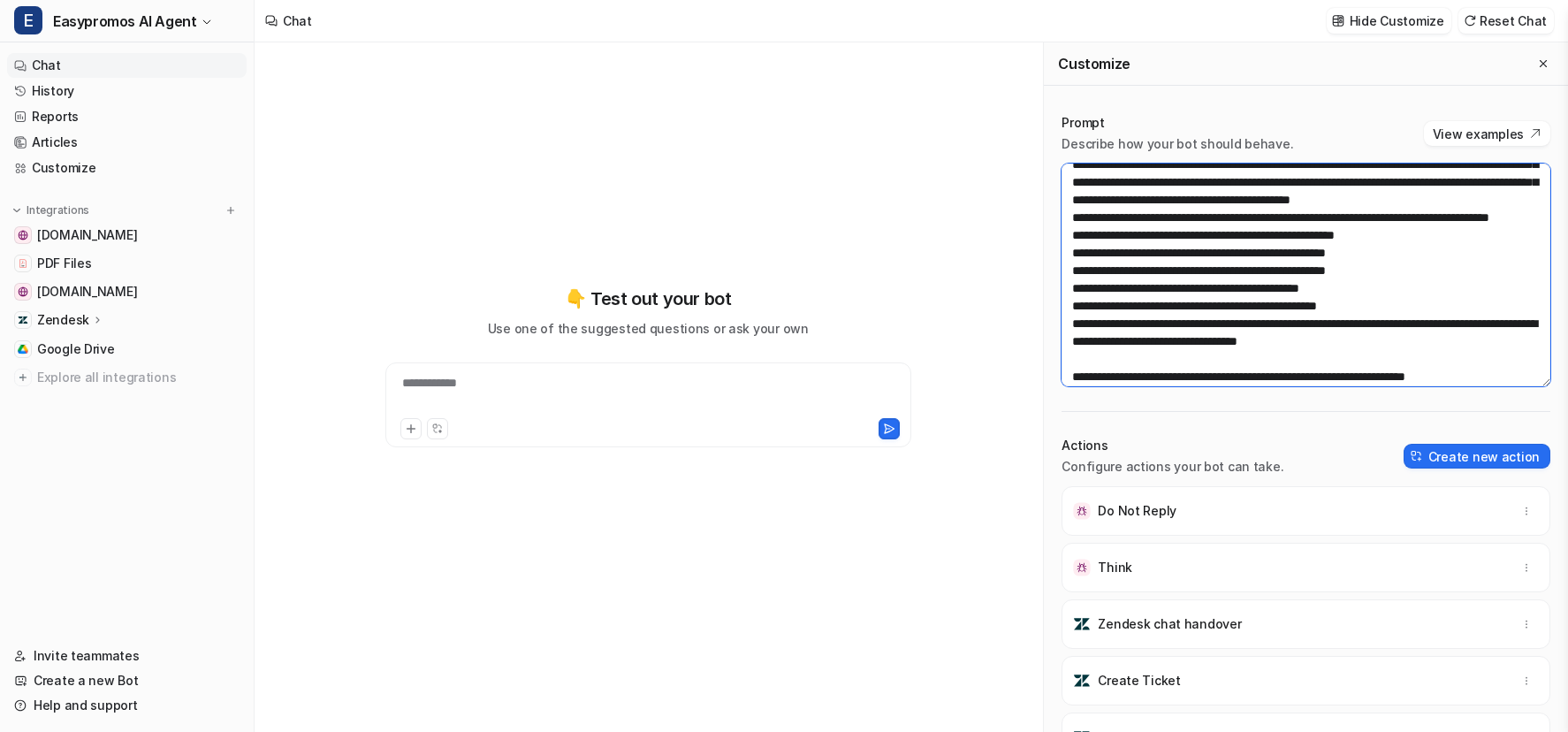
scroll to position [1164, 0]
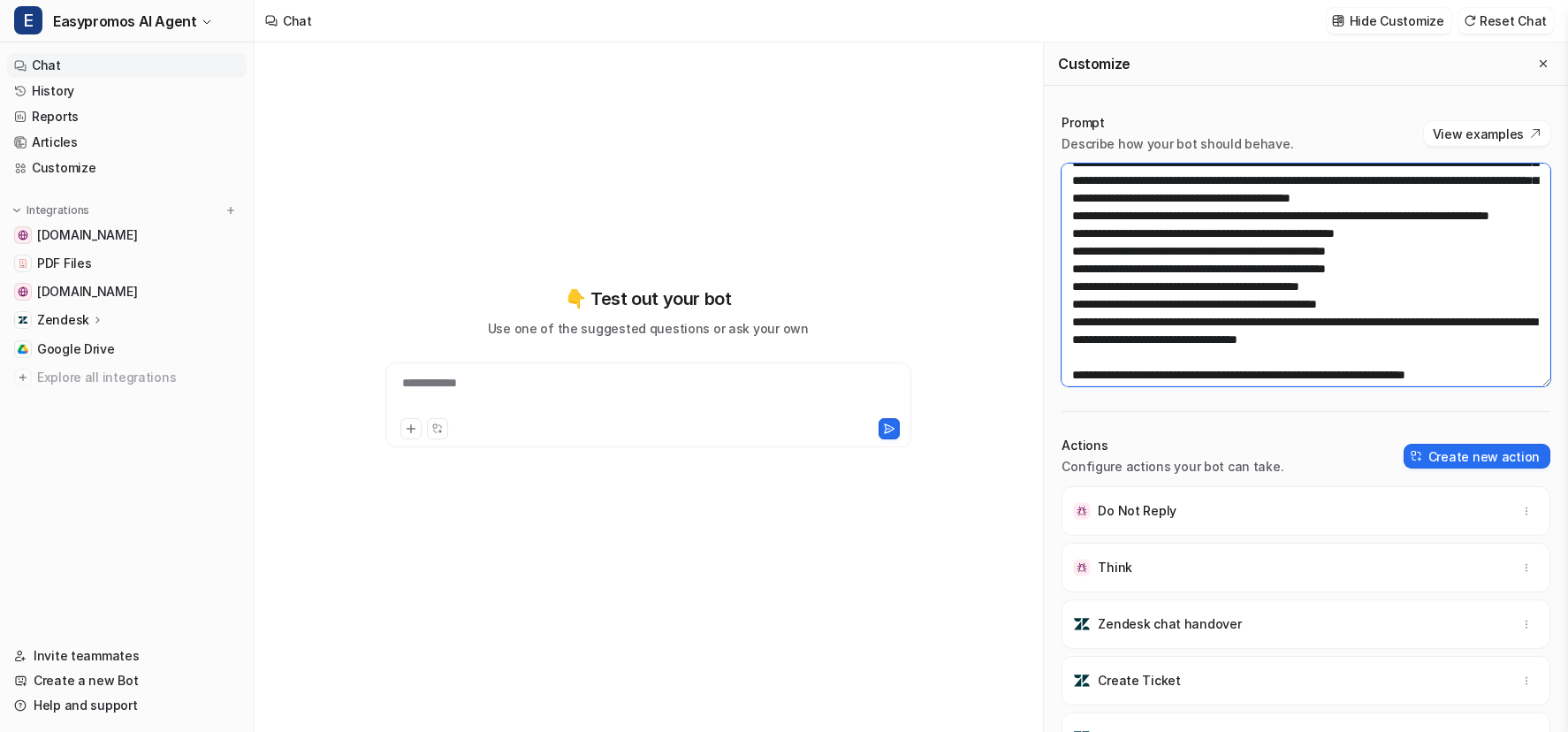
click at [1200, 242] on textarea at bounding box center [1306, 275] width 489 height 223
click at [1193, 253] on textarea at bounding box center [1306, 275] width 489 height 223
click at [1187, 268] on textarea at bounding box center [1306, 275] width 489 height 223
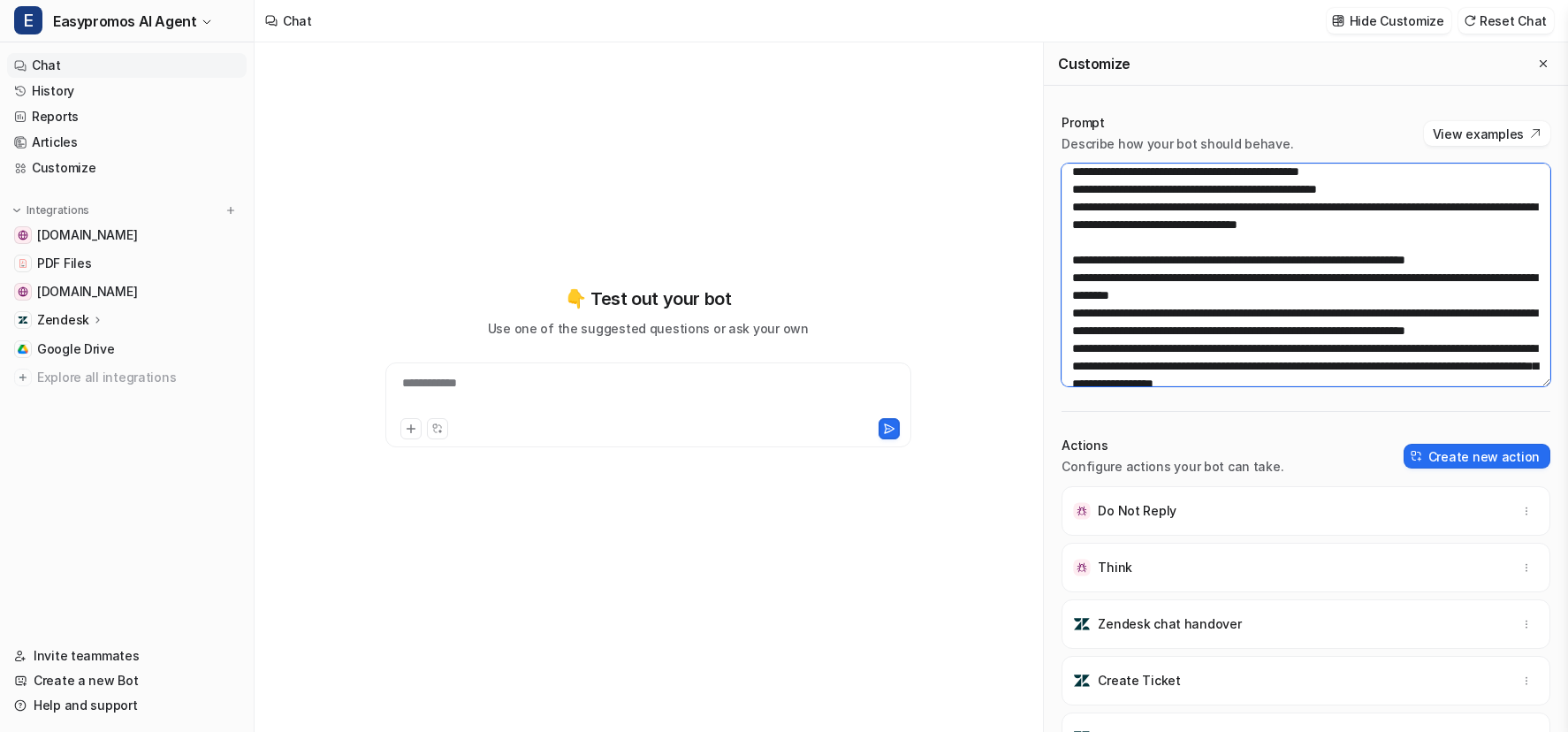
scroll to position [1286, 0]
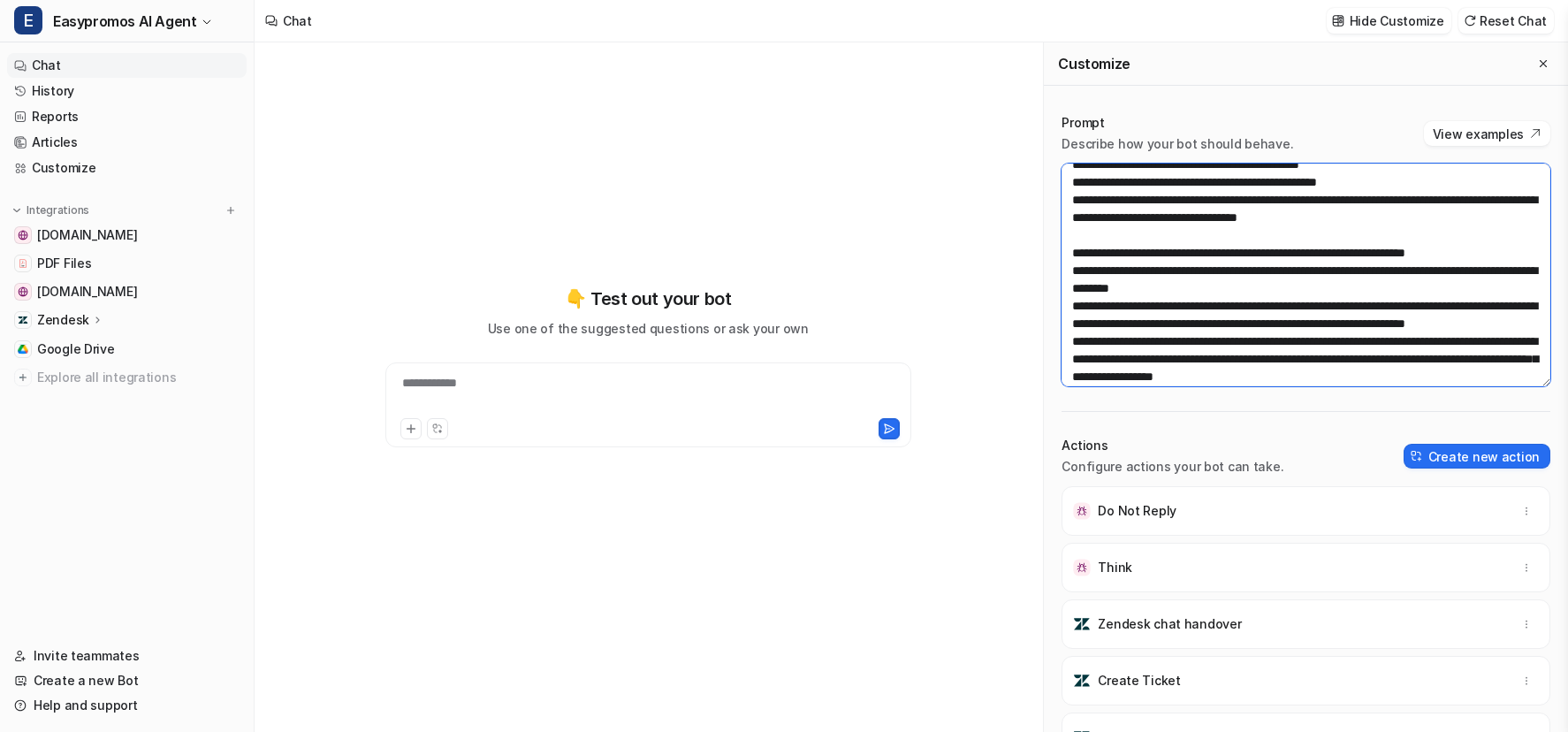
click at [1171, 202] on textarea at bounding box center [1306, 275] width 489 height 223
click at [1147, 244] on textarea at bounding box center [1306, 275] width 489 height 223
click at [1139, 259] on textarea at bounding box center [1306, 275] width 489 height 223
click at [1136, 277] on textarea at bounding box center [1306, 275] width 489 height 223
click at [1130, 292] on textarea at bounding box center [1306, 275] width 489 height 223
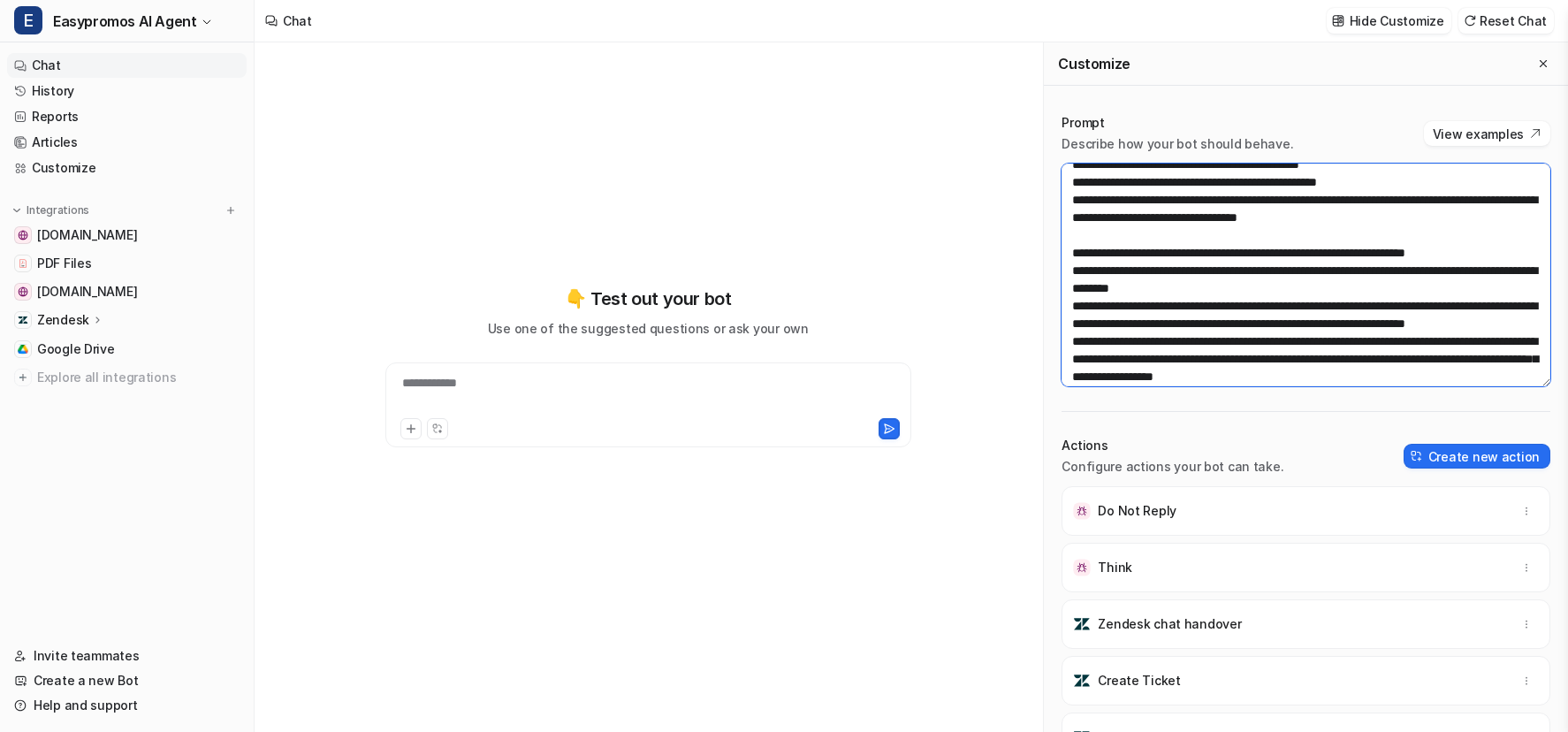
click at [1218, 299] on textarea at bounding box center [1306, 275] width 489 height 223
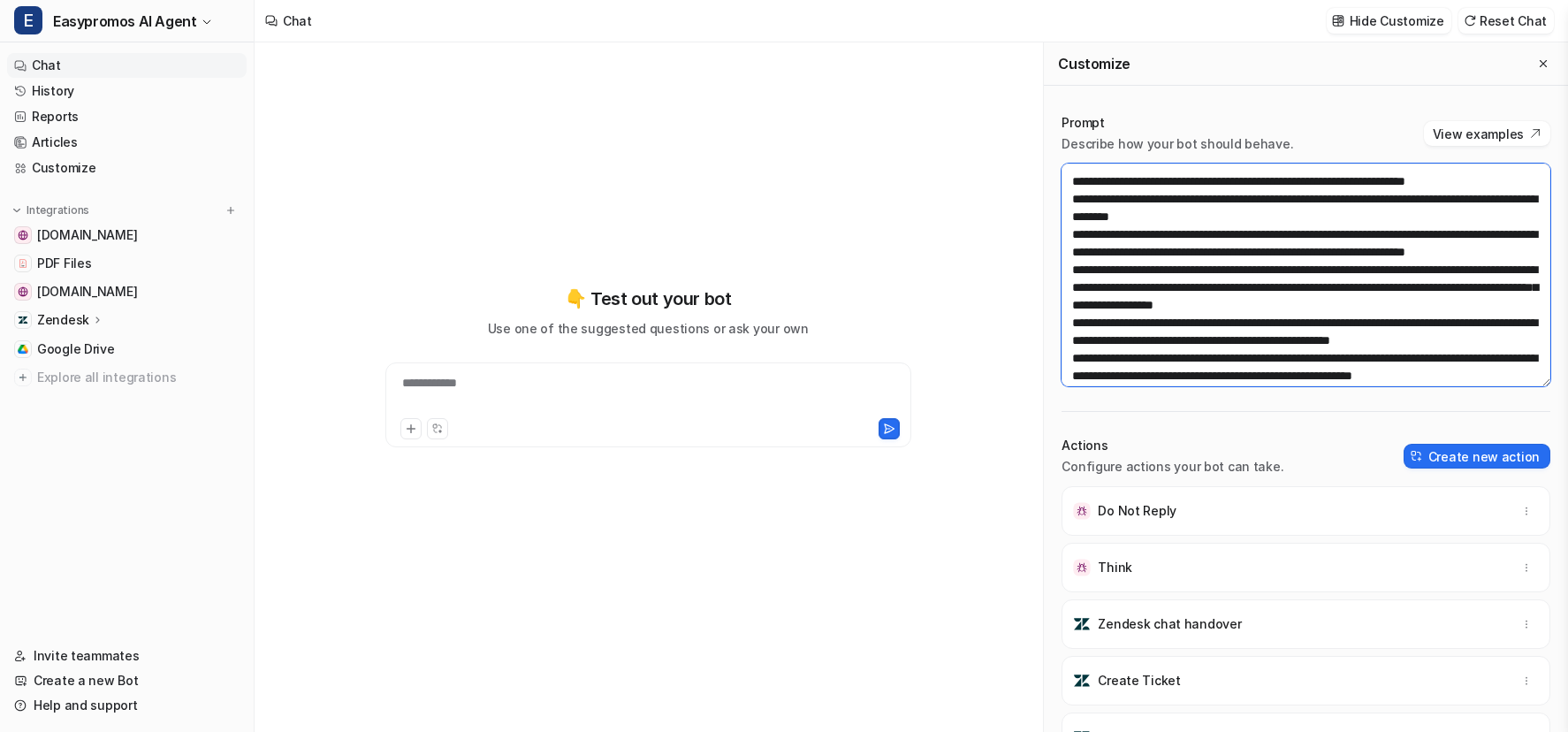
scroll to position [1361, 0]
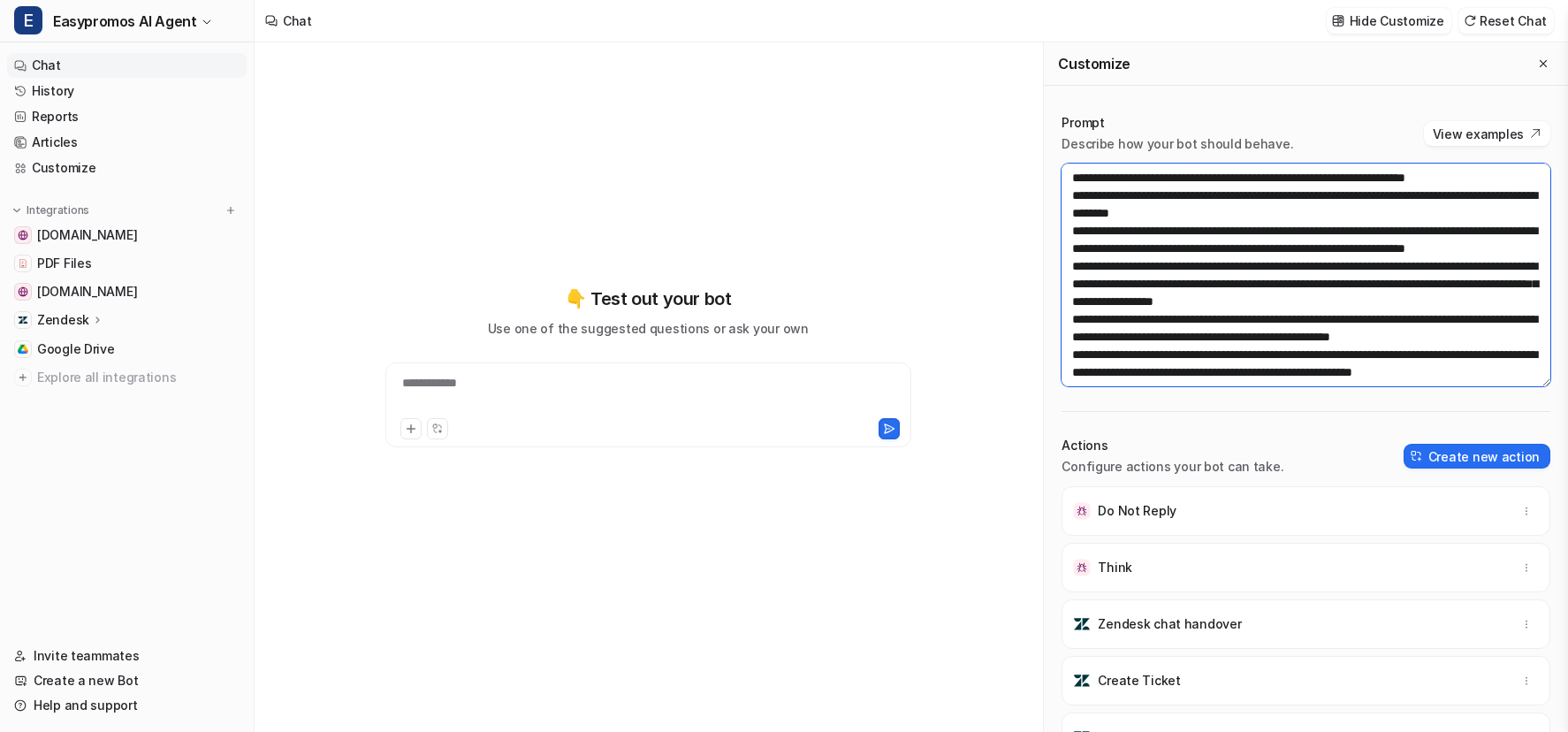
click at [1219, 235] on textarea at bounding box center [1306, 275] width 489 height 223
click at [1336, 234] on textarea at bounding box center [1306, 275] width 489 height 223
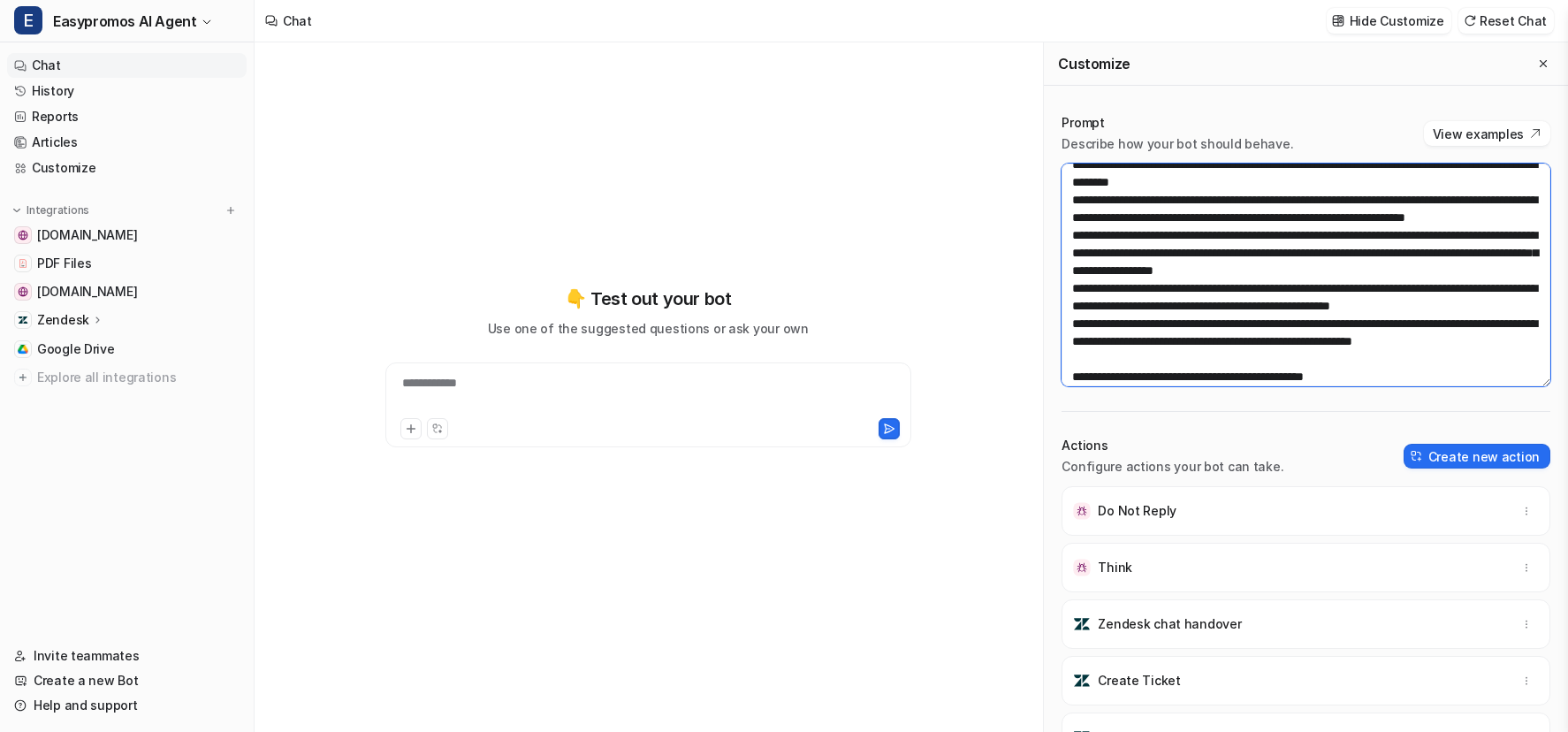
scroll to position [1395, 0]
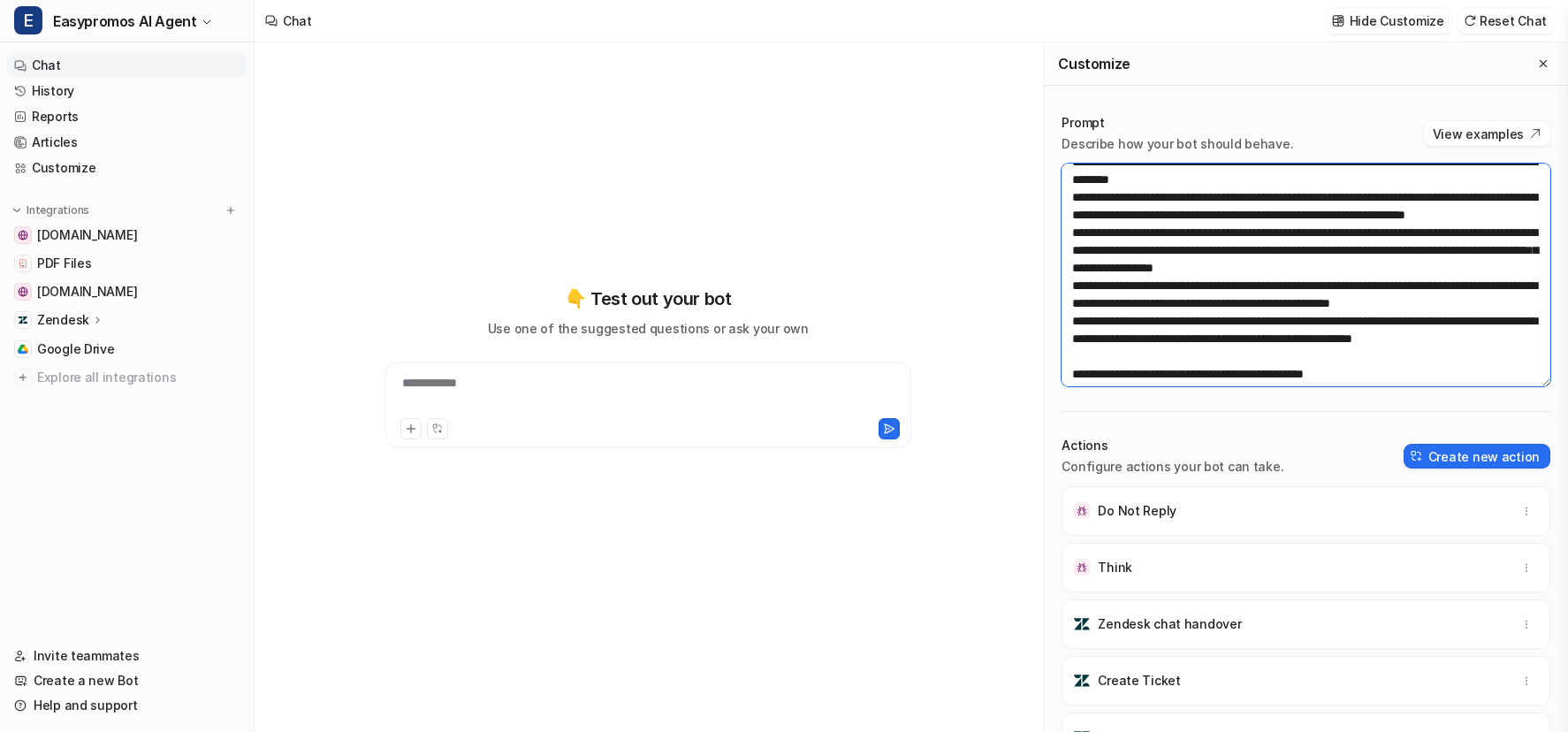
click at [1312, 232] on textarea at bounding box center [1306, 275] width 489 height 223
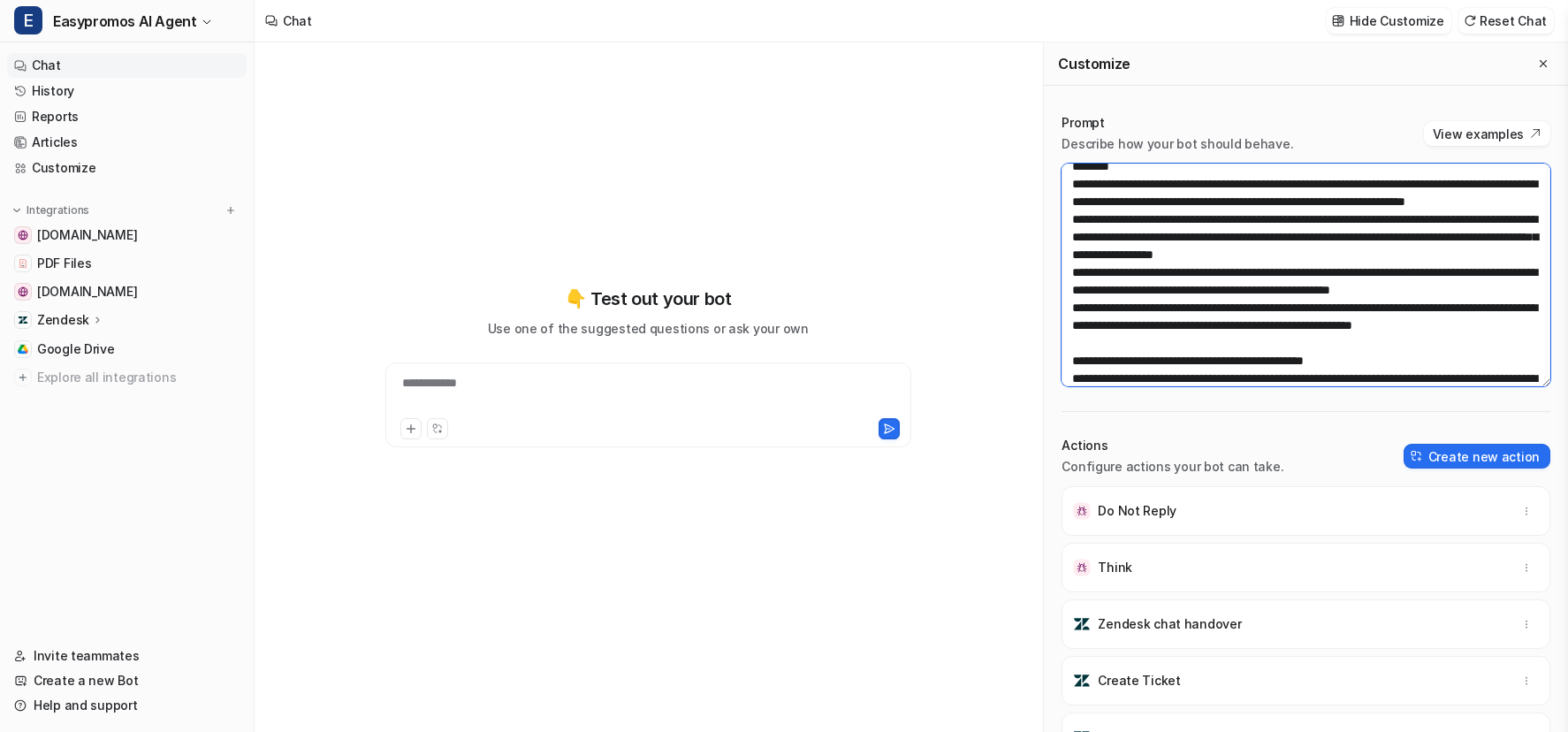
click at [1289, 240] on textarea at bounding box center [1306, 275] width 489 height 223
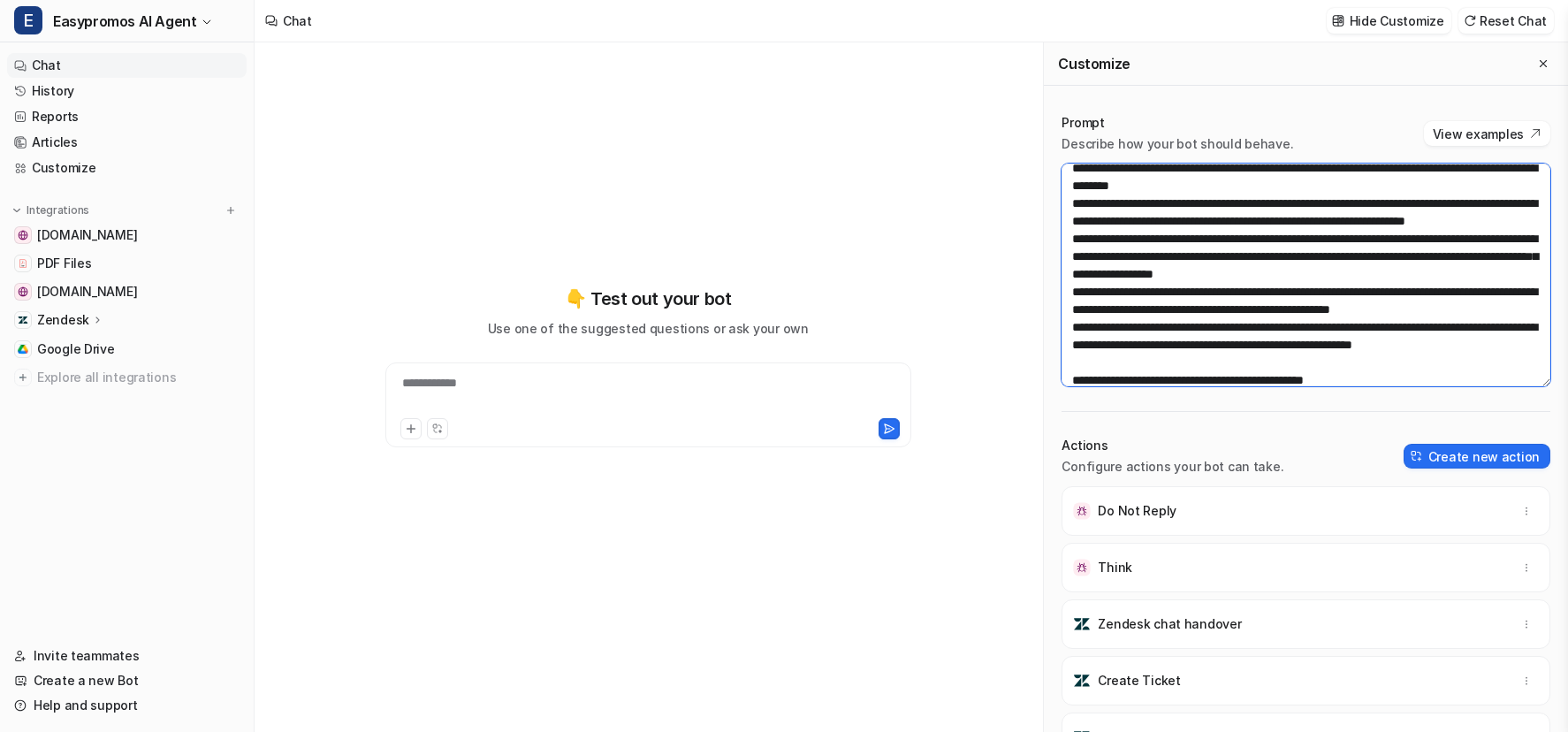
click at [1262, 235] on textarea at bounding box center [1306, 275] width 489 height 223
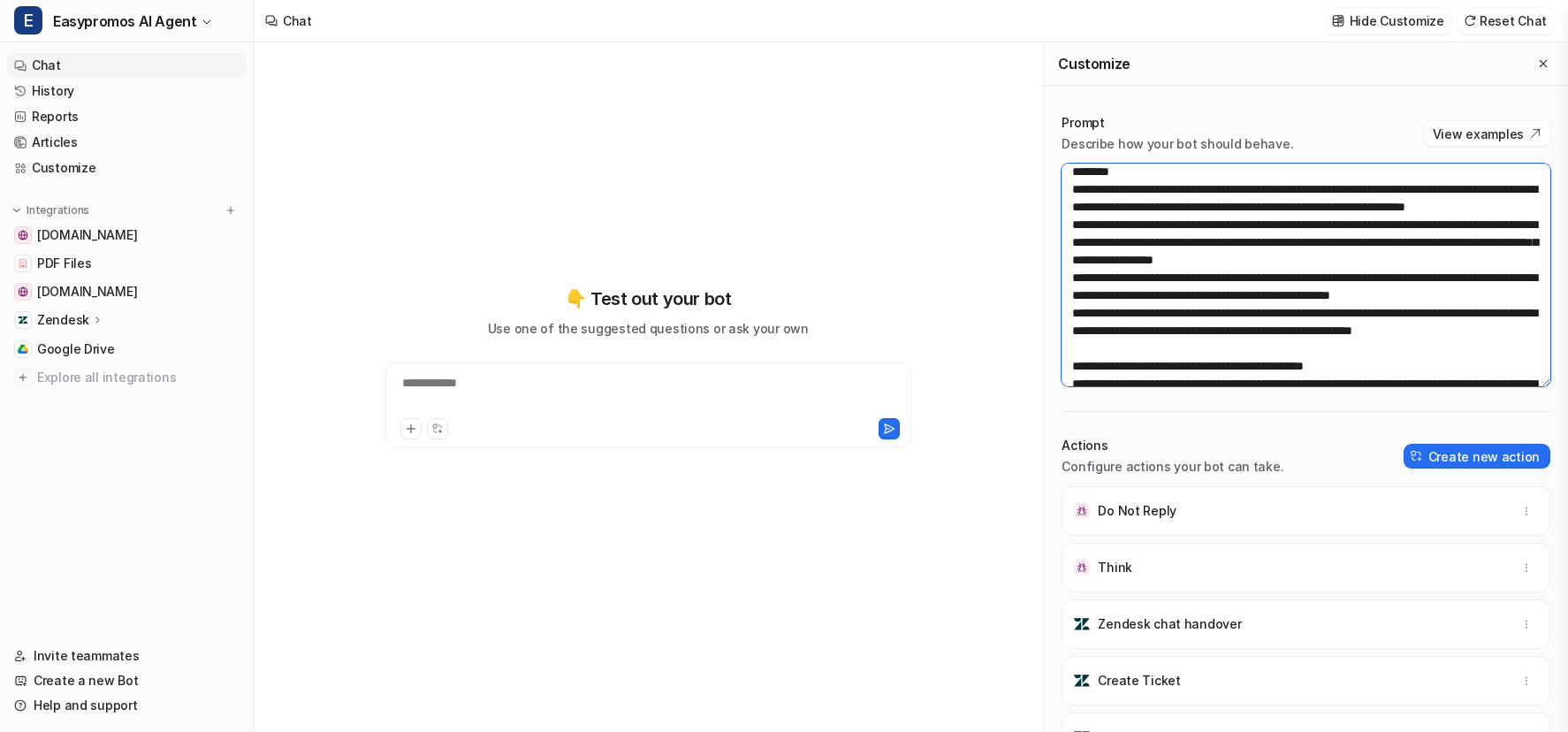
click at [1259, 244] on textarea at bounding box center [1306, 275] width 489 height 223
click at [1214, 262] on textarea at bounding box center [1306, 275] width 489 height 223
click at [1194, 280] on textarea at bounding box center [1306, 275] width 489 height 223
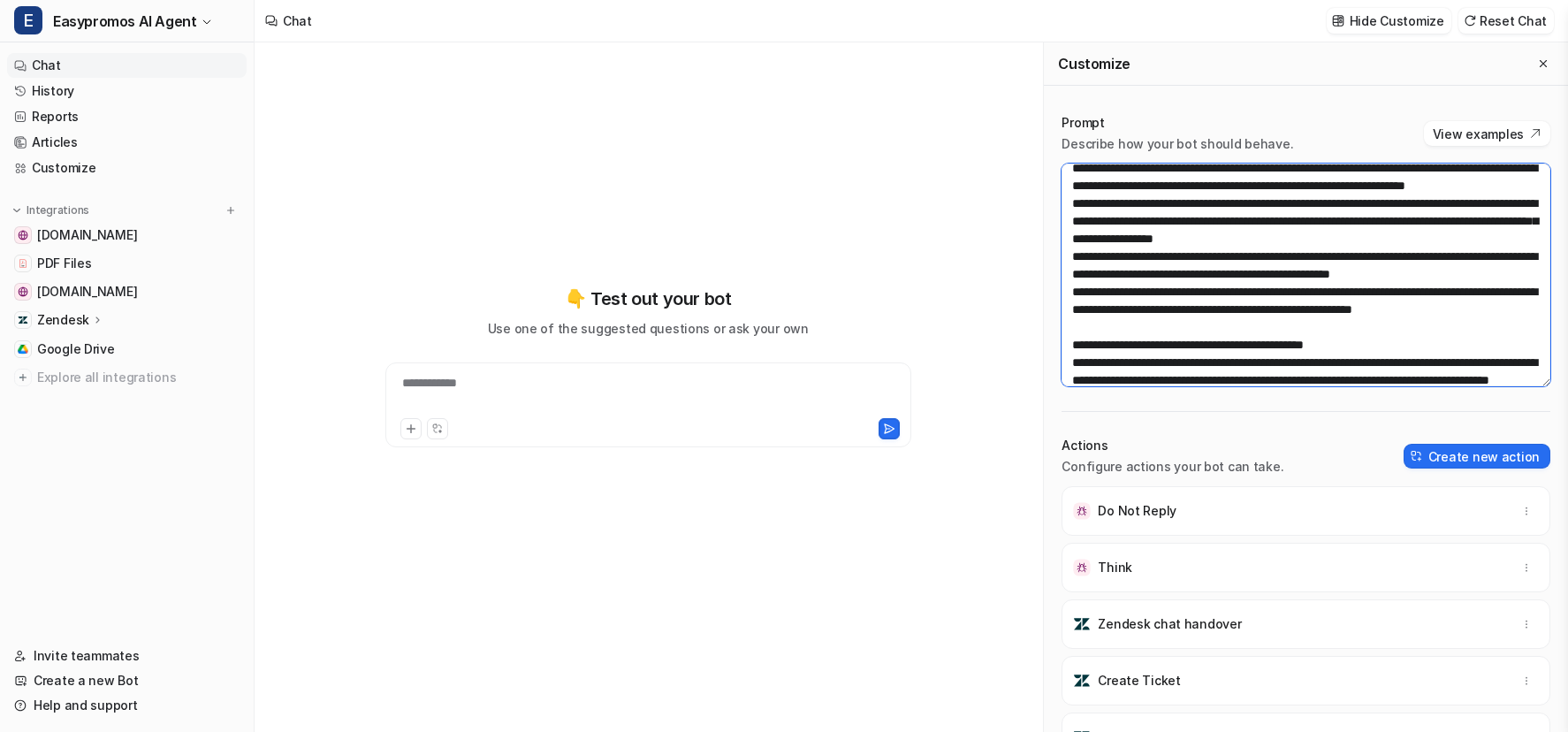
scroll to position [1433, 0]
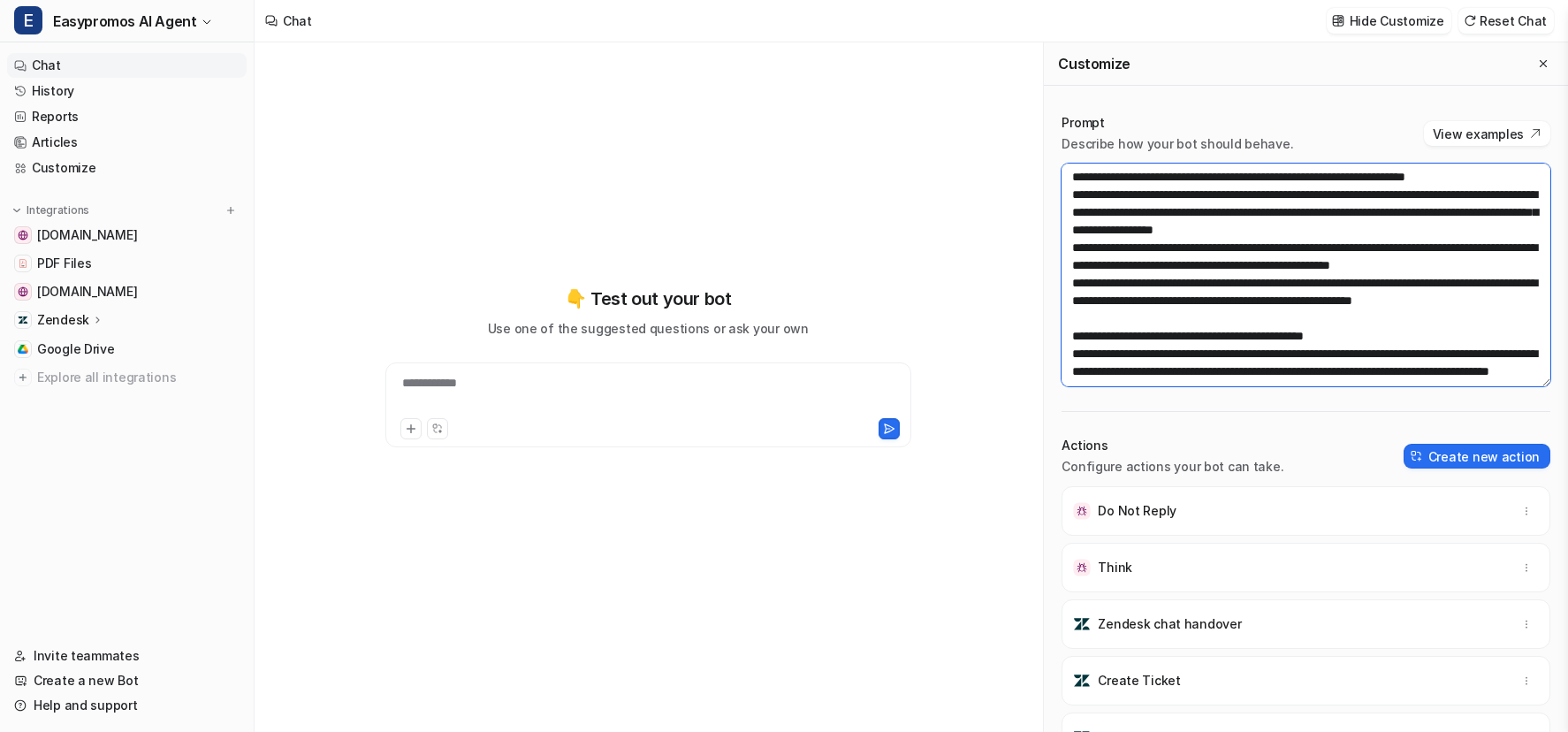
click at [1169, 275] on textarea at bounding box center [1306, 275] width 489 height 223
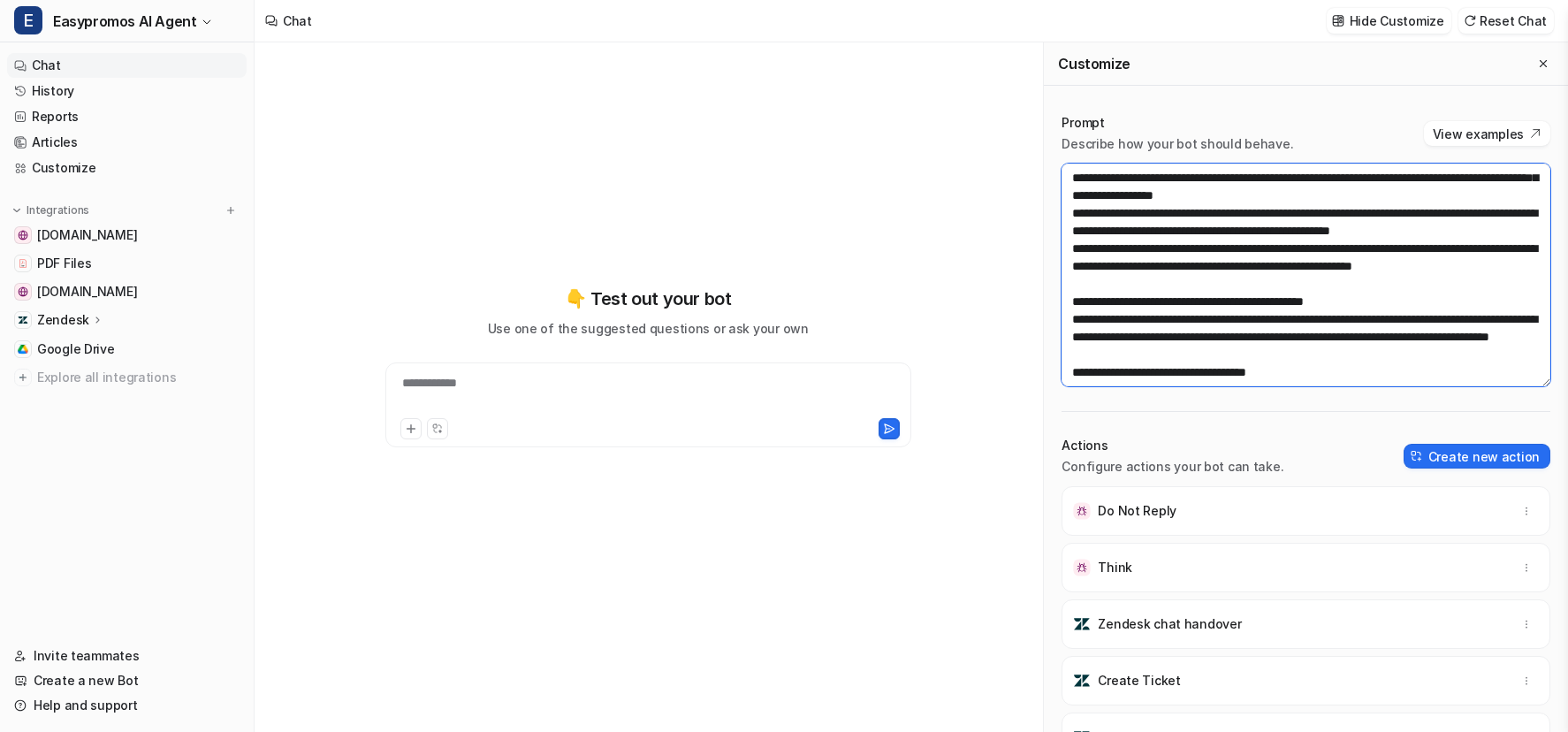
scroll to position [1469, 0]
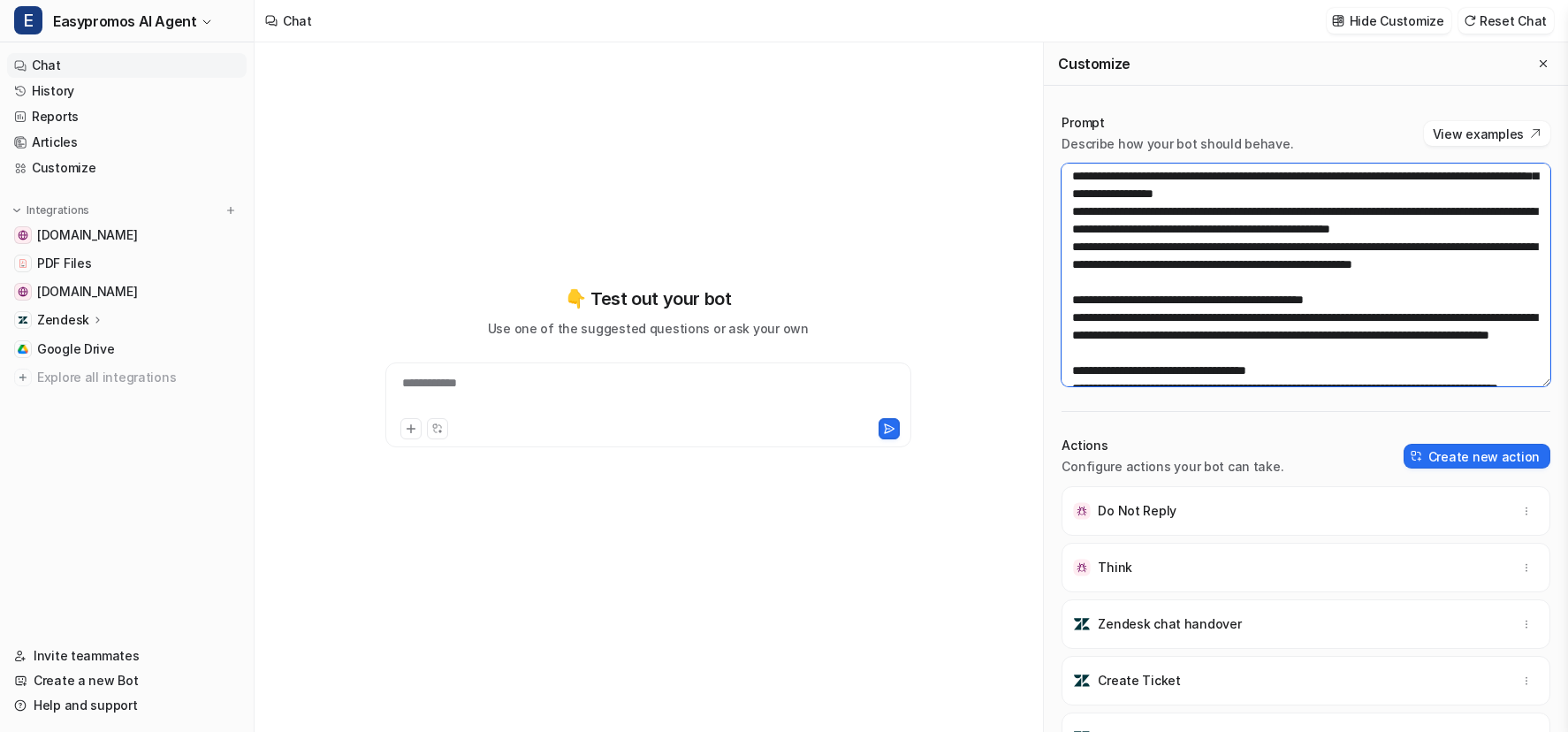
click at [1149, 268] on textarea at bounding box center [1306, 275] width 489 height 223
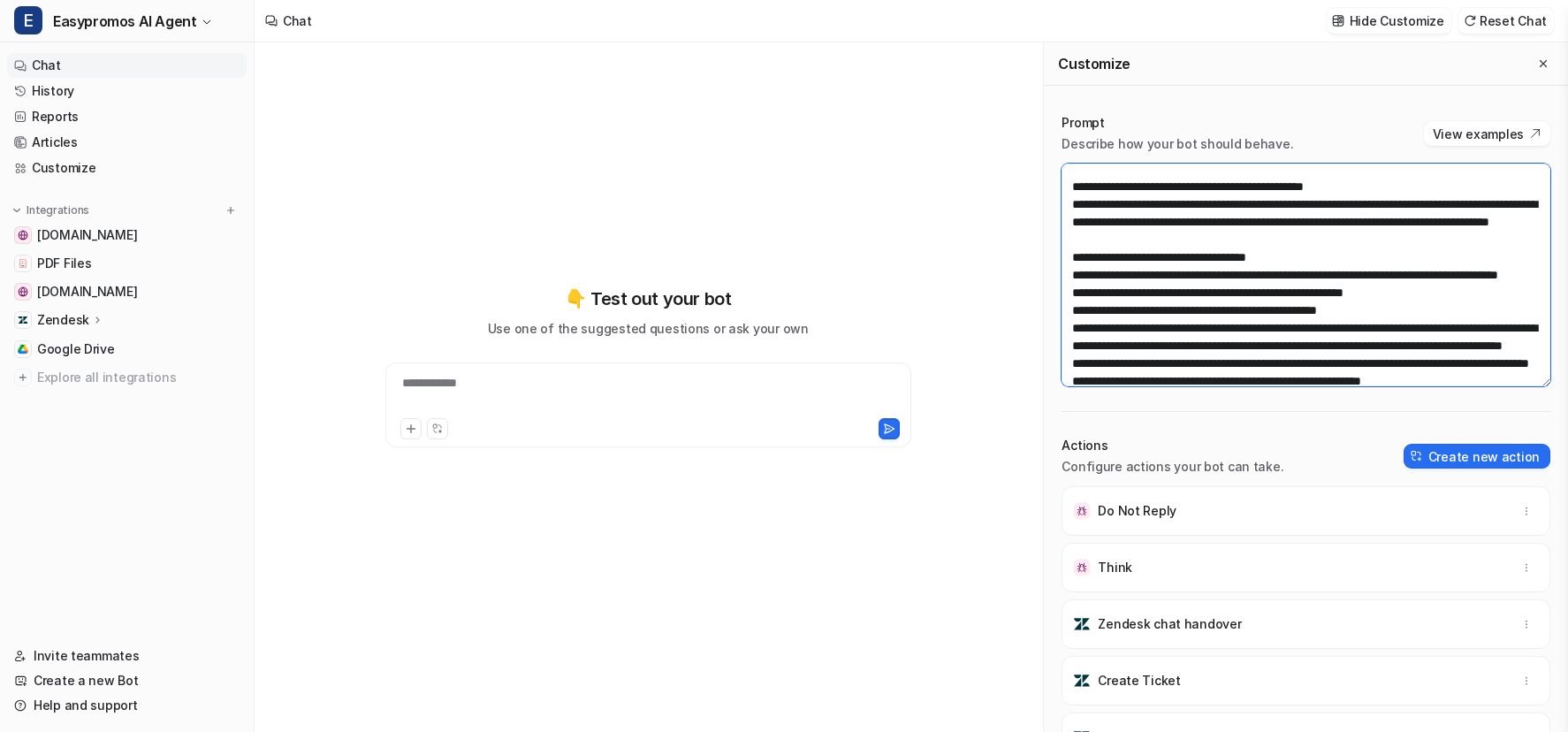
scroll to position [1596, 0]
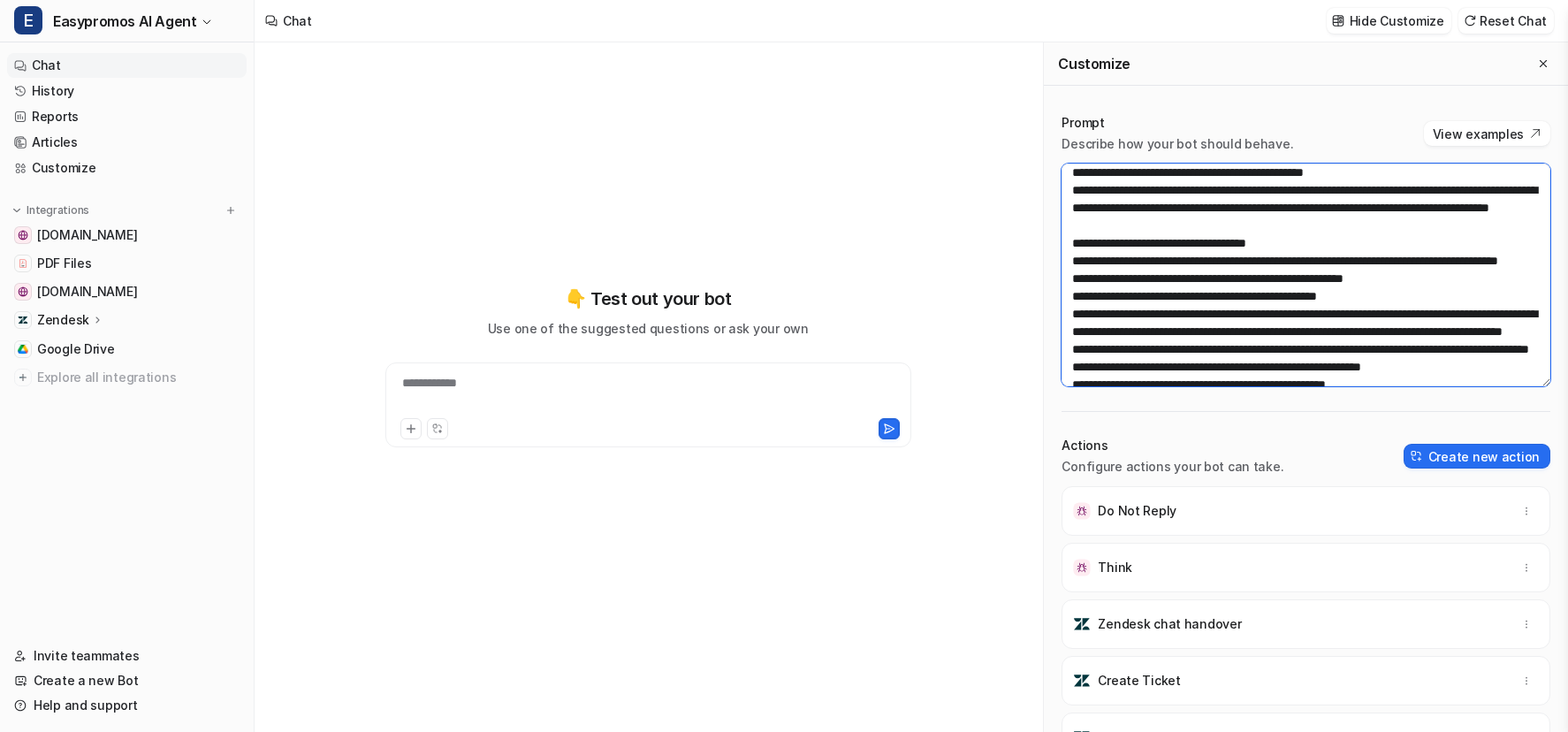
click at [1302, 211] on textarea at bounding box center [1306, 275] width 489 height 223
click at [1217, 227] on textarea at bounding box center [1306, 275] width 489 height 223
click at [1259, 244] on textarea at bounding box center [1306, 275] width 489 height 223
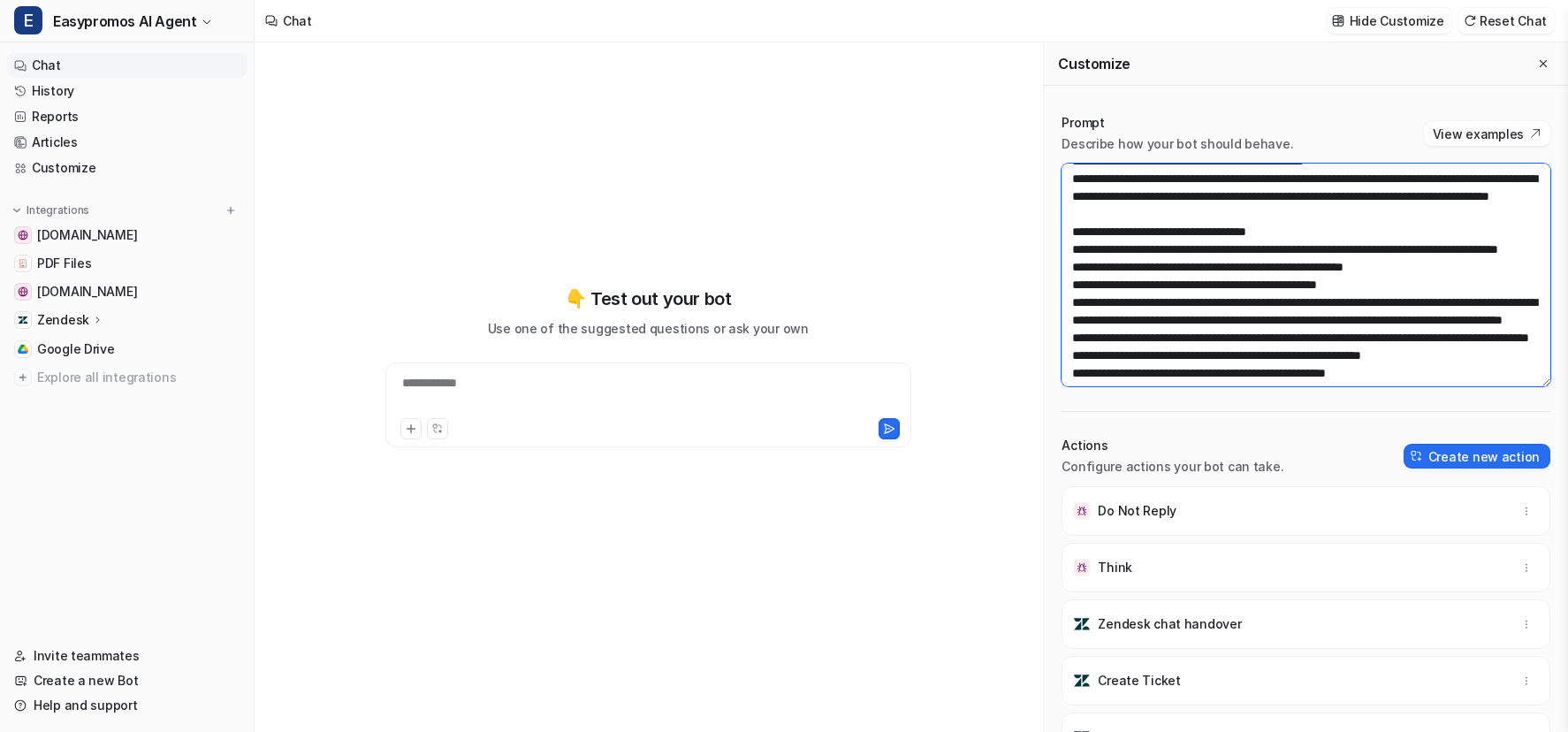
scroll to position [1614, 0]
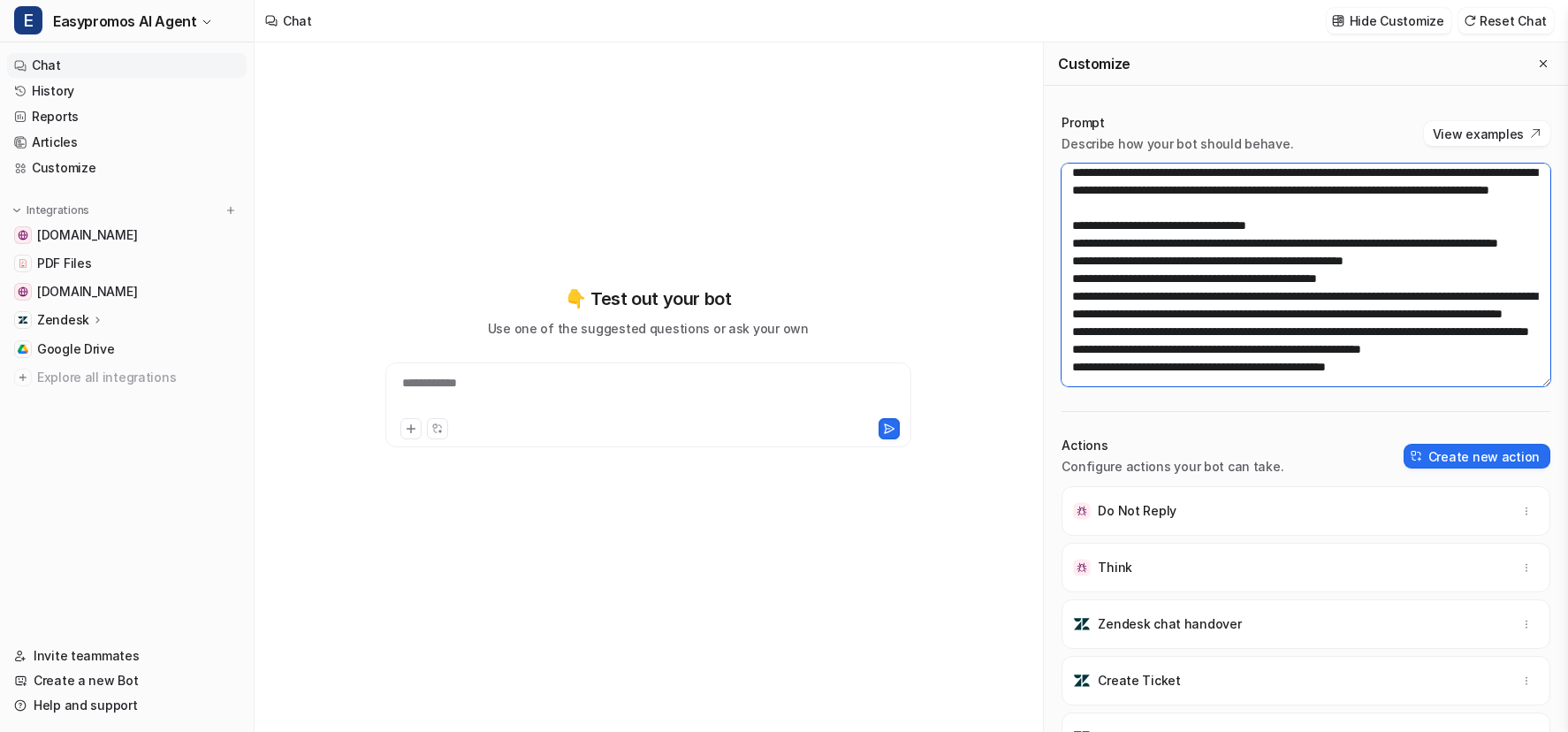
click at [1255, 249] on textarea at bounding box center [1306, 275] width 489 height 223
click at [1252, 275] on textarea at bounding box center [1306, 275] width 489 height 223
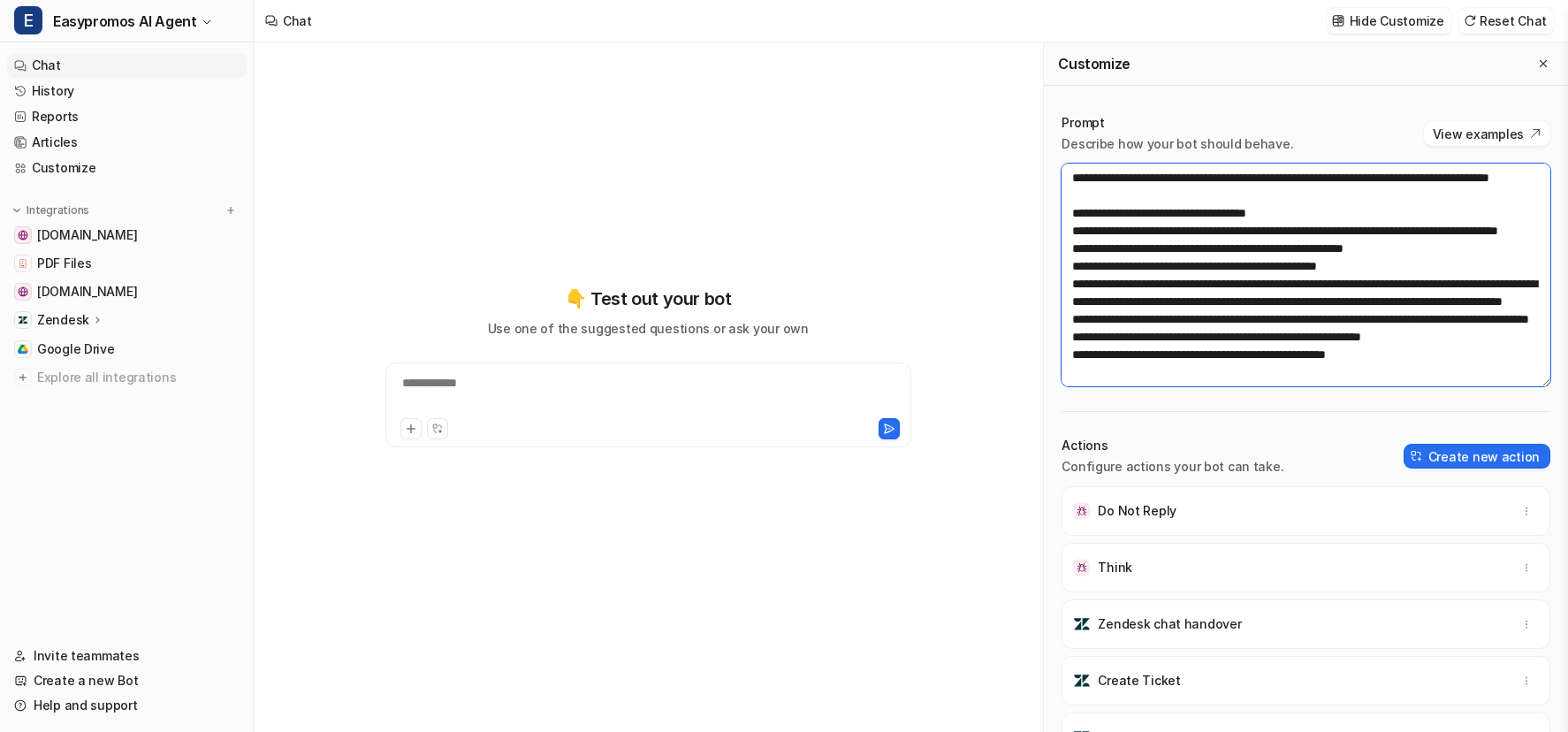
scroll to position [1667, 0]
click at [1306, 207] on textarea at bounding box center [1306, 275] width 489 height 223
click at [1191, 245] on textarea at bounding box center [1306, 275] width 489 height 223
click at [1160, 261] on textarea at bounding box center [1306, 275] width 489 height 223
click at [1144, 287] on textarea at bounding box center [1306, 275] width 489 height 223
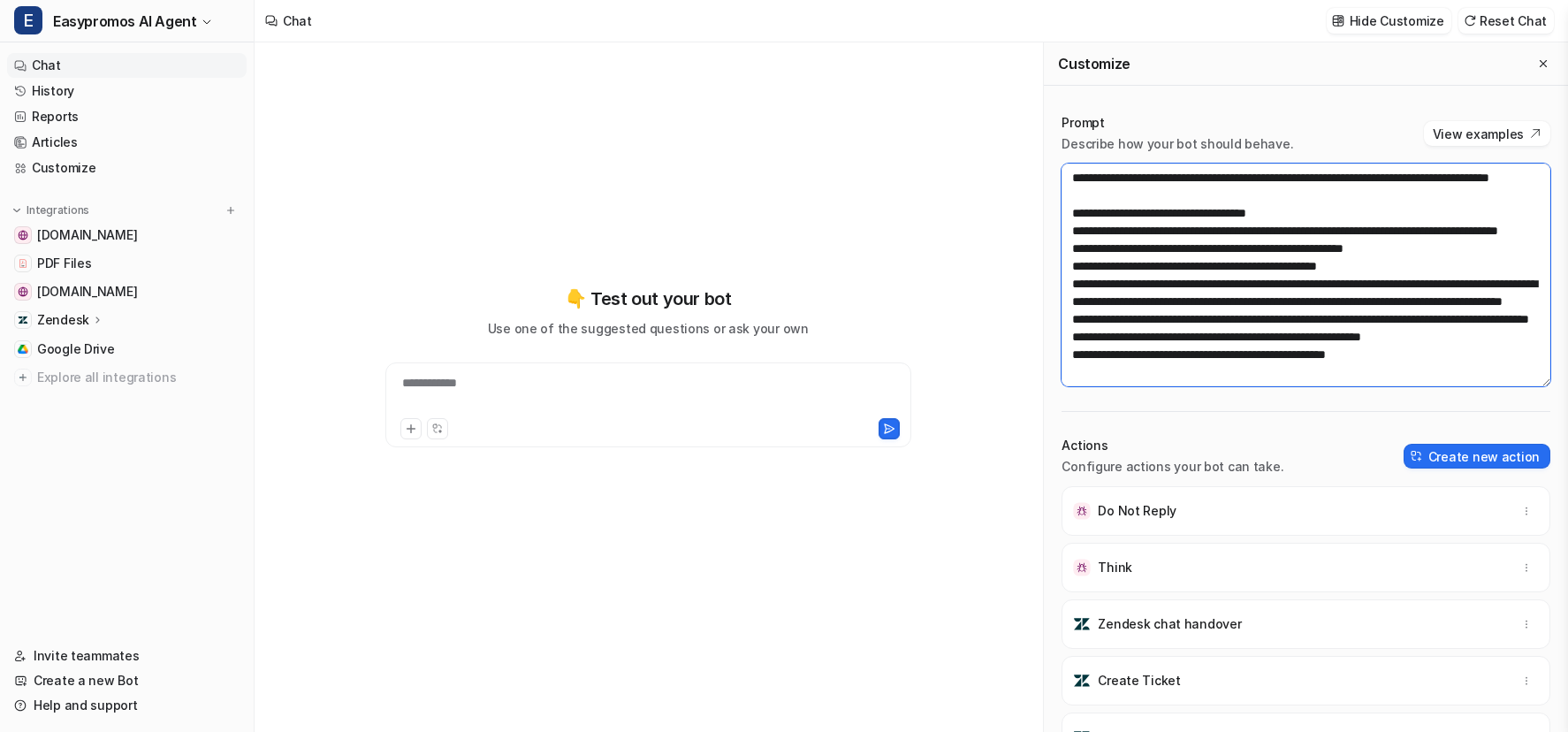
click at [1185, 311] on textarea at bounding box center [1306, 275] width 489 height 223
click at [1243, 296] on textarea at bounding box center [1306, 275] width 489 height 223
click at [1294, 218] on textarea at bounding box center [1306, 275] width 489 height 223
click at [1230, 234] on textarea at bounding box center [1306, 275] width 489 height 223
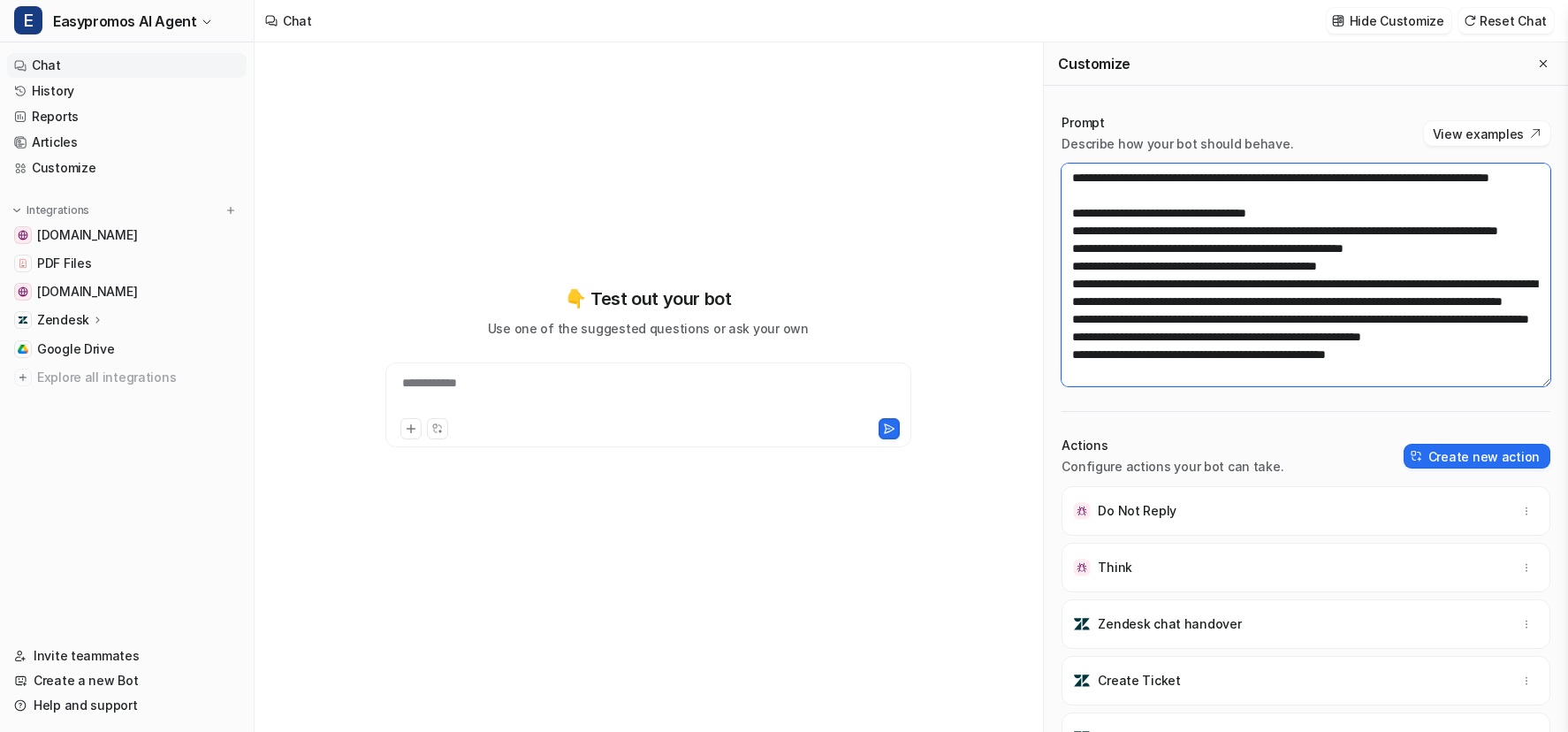
click at [1212, 255] on textarea at bounding box center [1306, 275] width 489 height 223
click at [1209, 191] on textarea at bounding box center [1306, 275] width 489 height 223
click at [1194, 205] on textarea at bounding box center [1306, 275] width 489 height 223
click at [1183, 224] on textarea at bounding box center [1306, 275] width 489 height 223
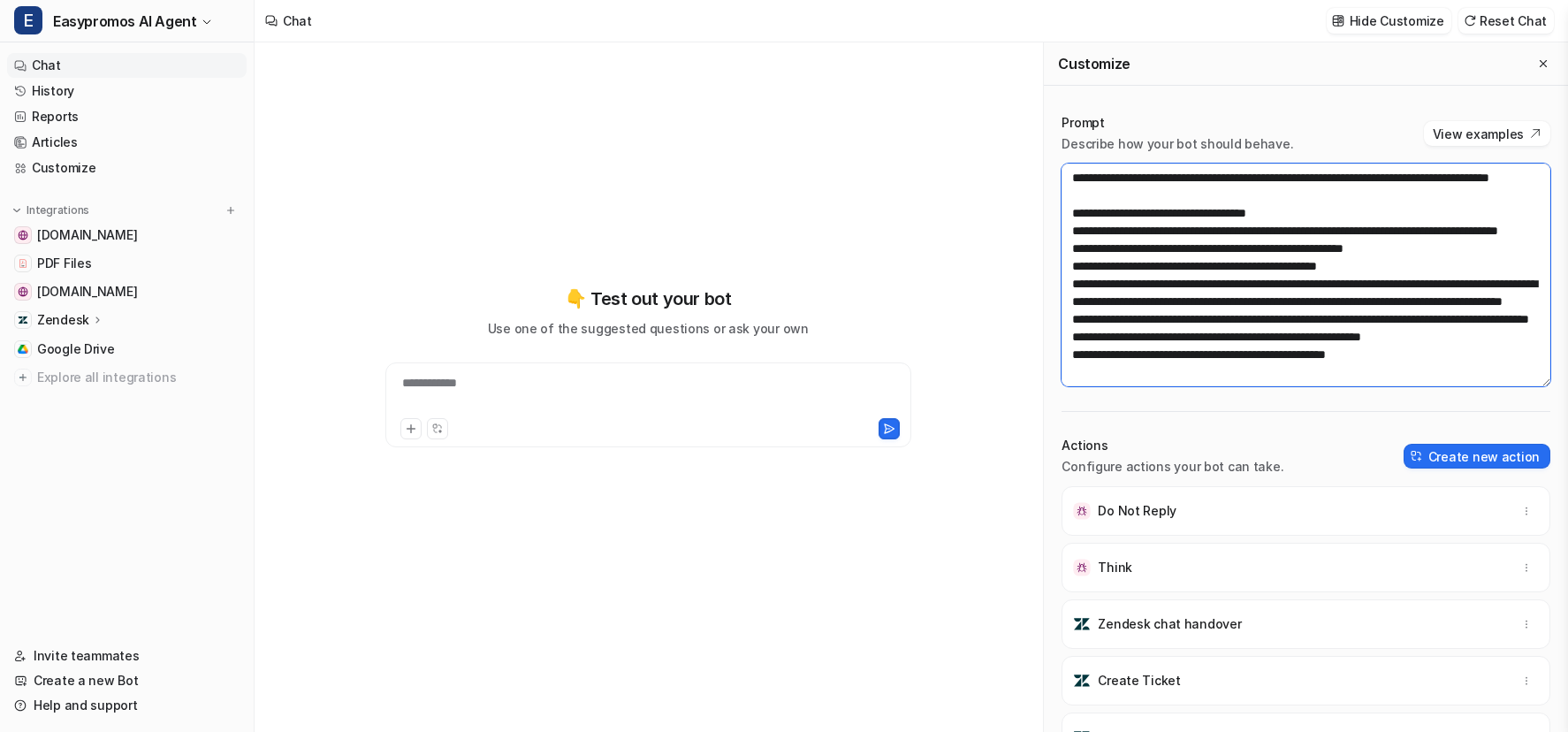
click at [1172, 241] on textarea at bounding box center [1306, 275] width 489 height 223
click at [1141, 218] on textarea at bounding box center [1306, 275] width 489 height 223
click at [1145, 252] on textarea at bounding box center [1306, 275] width 489 height 223
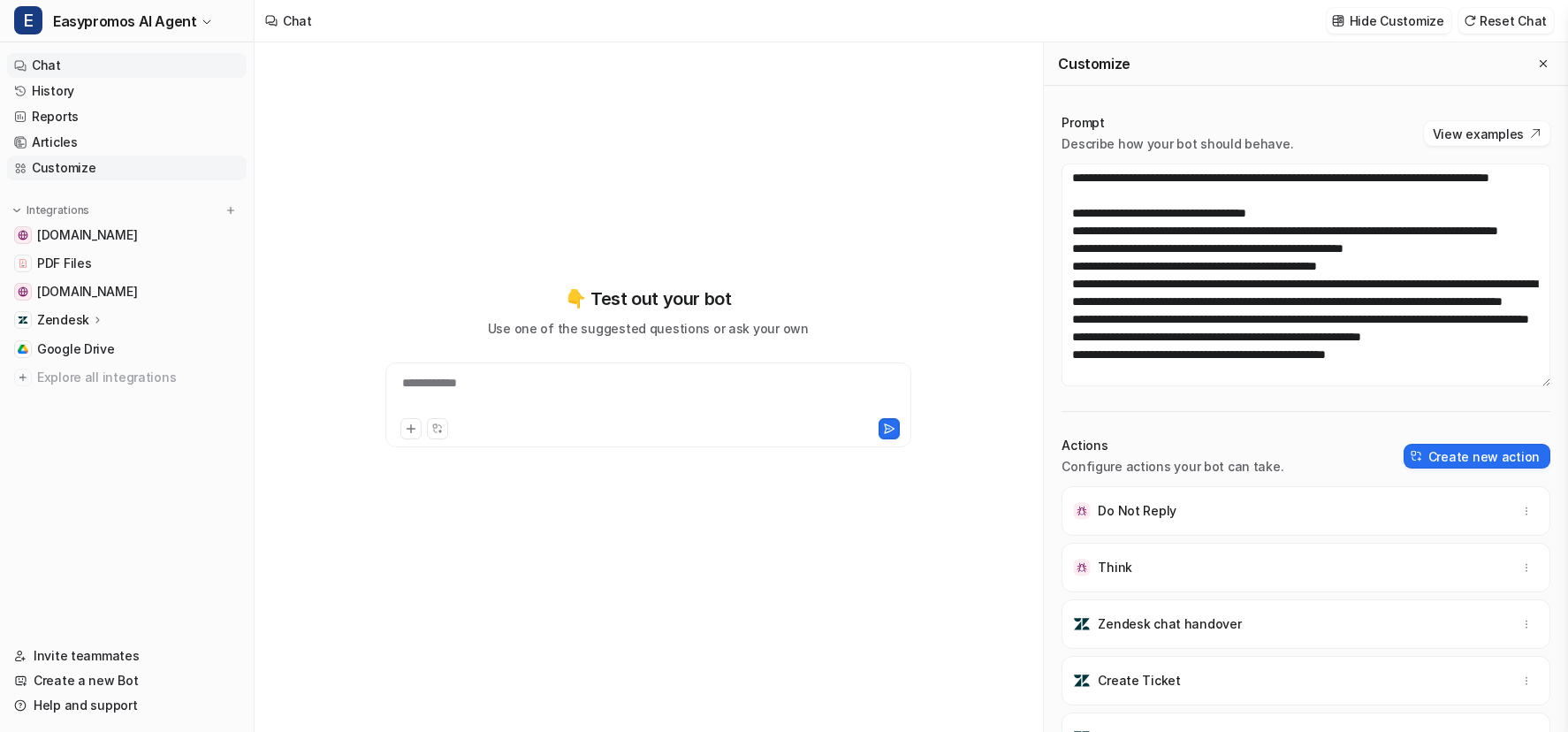
click at [53, 161] on link "Customize" at bounding box center [126, 168] width 240 height 25
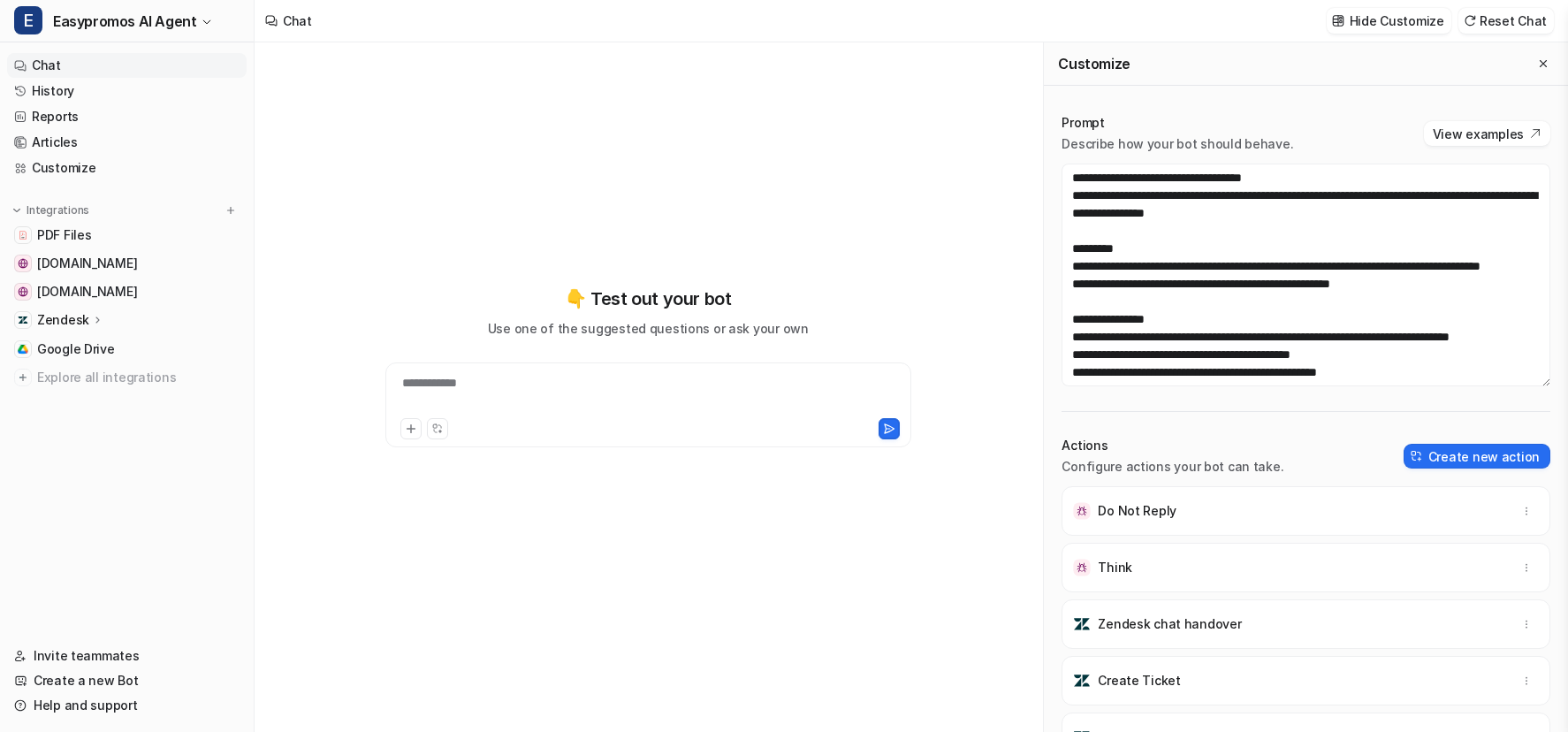
click at [566, 381] on div "**********" at bounding box center [648, 394] width 517 height 40
drag, startPoint x: 532, startPoint y: 386, endPoint x: 717, endPoint y: 394, distance: 185.2
click at [717, 394] on div "**********" at bounding box center [648, 394] width 517 height 40
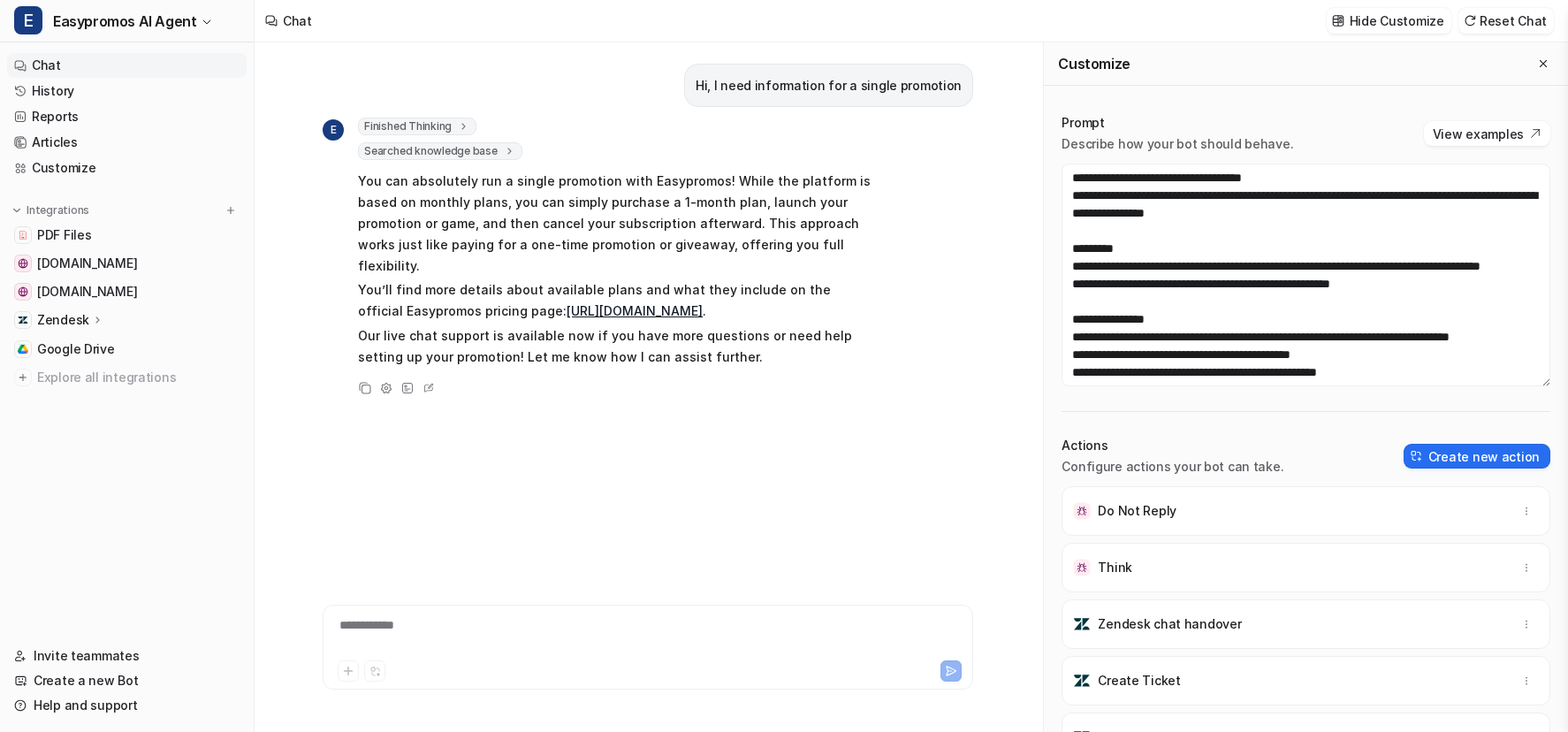
click at [489, 631] on div "**********" at bounding box center [648, 636] width 642 height 40
click at [1547, 66] on icon "Close flyout" at bounding box center [1542, 63] width 13 height 13
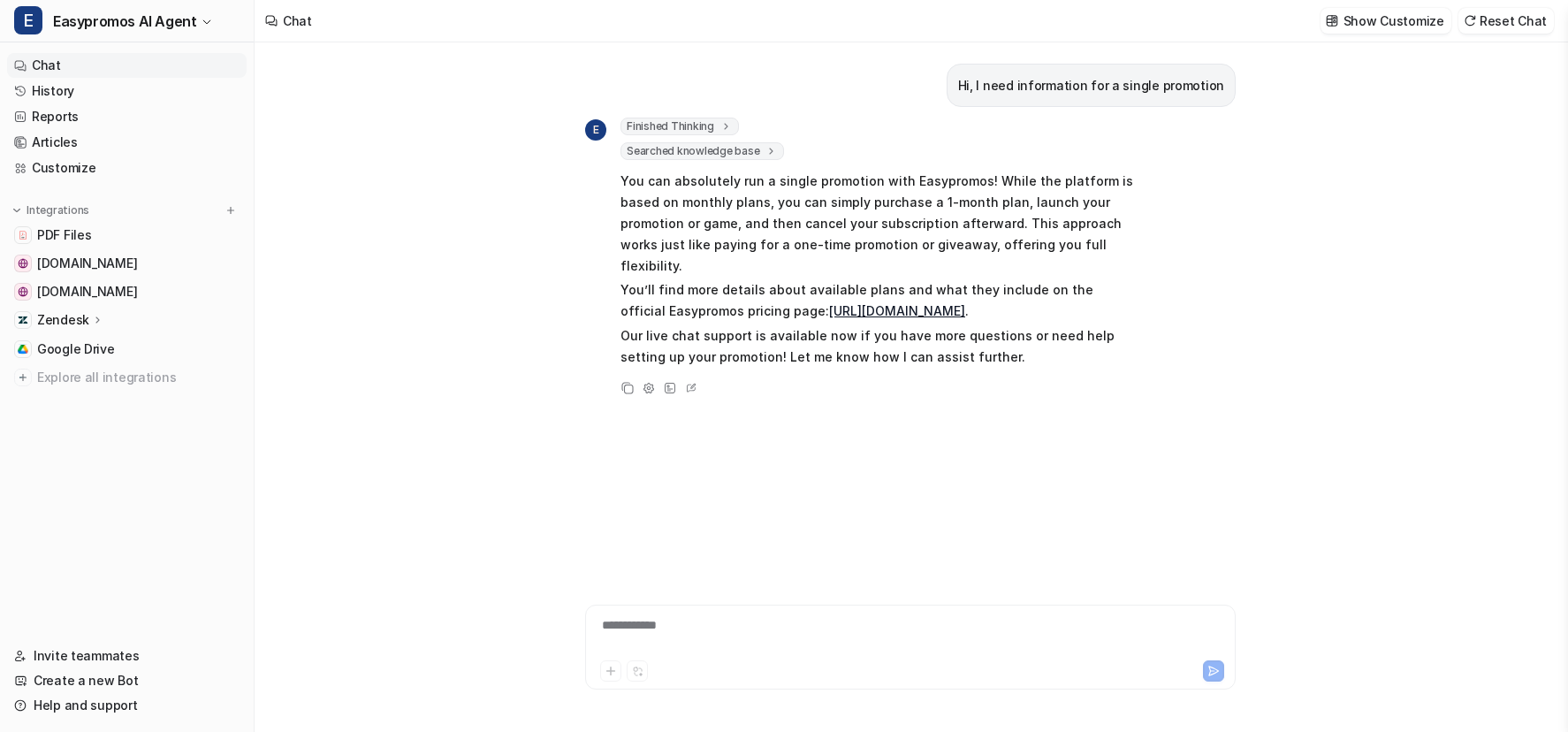
click at [651, 622] on div "**********" at bounding box center [910, 636] width 642 height 40
click at [91, 170] on link "Customize" at bounding box center [126, 168] width 240 height 25
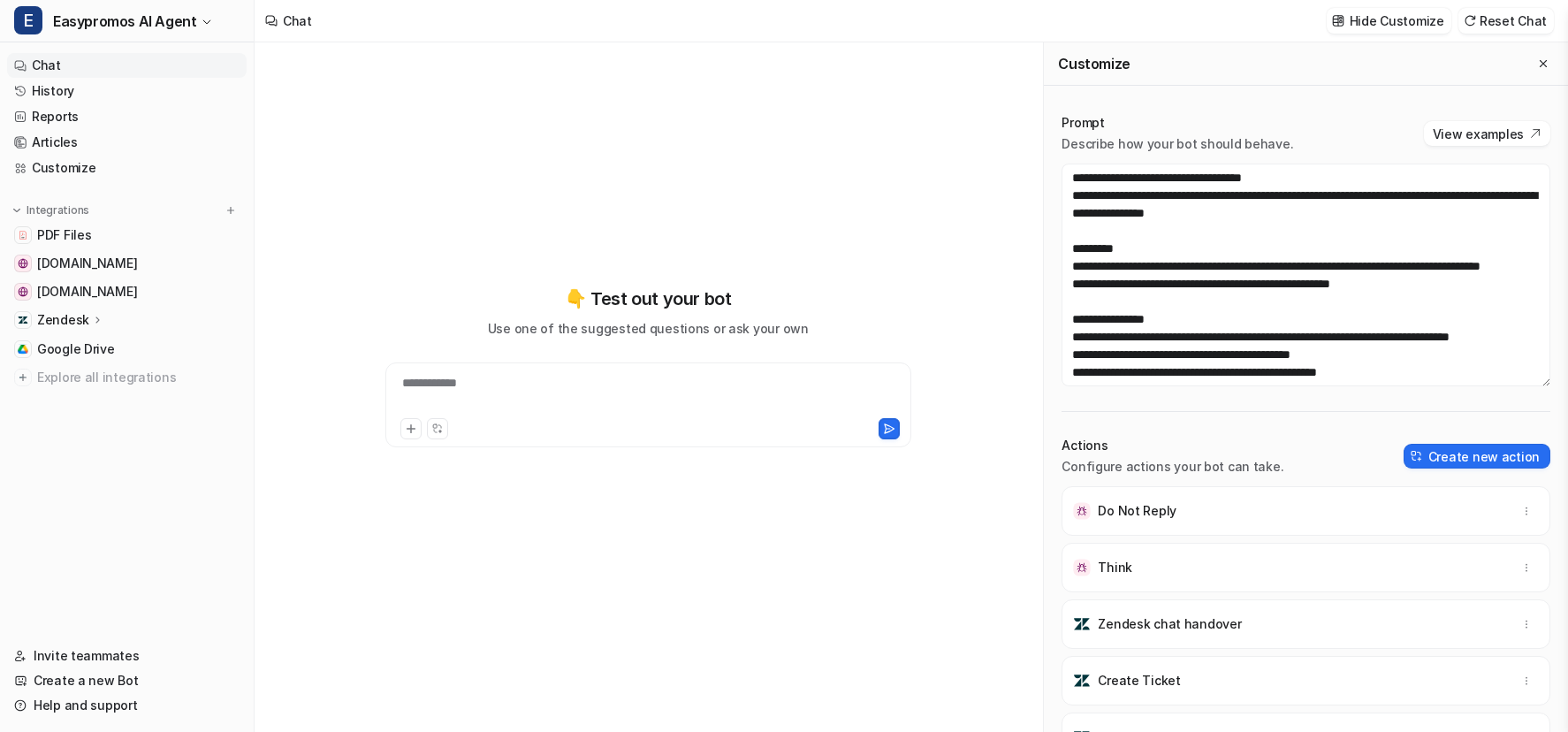
click at [447, 395] on div "**********" at bounding box center [648, 394] width 517 height 40
paste div
click at [400, 382] on div "**********" at bounding box center [648, 394] width 517 height 40
click at [775, 388] on div "**********" at bounding box center [648, 394] width 517 height 40
click at [880, 427] on button at bounding box center [890, 429] width 22 height 22
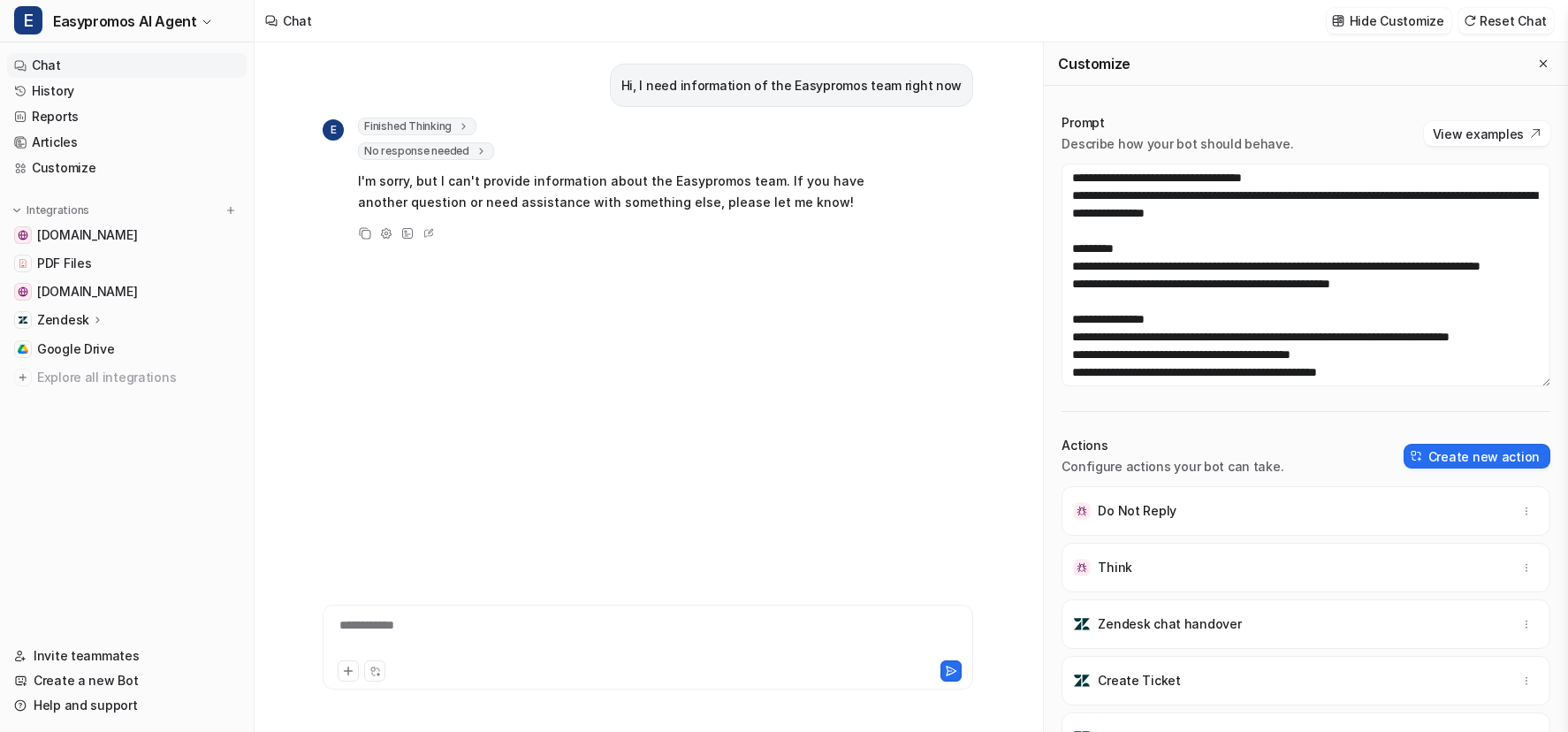
click at [796, 457] on div "Hi, I need information of the Easypromos team right now E Finished Thinking tho…" at bounding box center [648, 300] width 651 height 515
